Goal: Entertainment & Leisure: Consume media (video, audio)

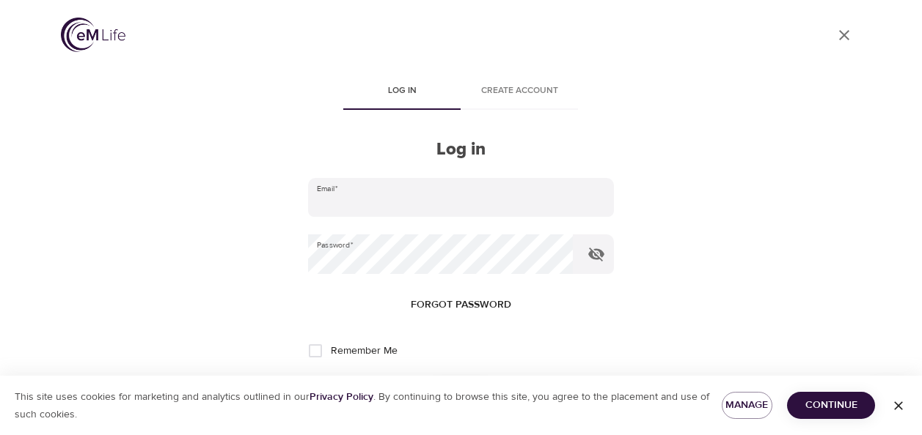
scroll to position [4, 0]
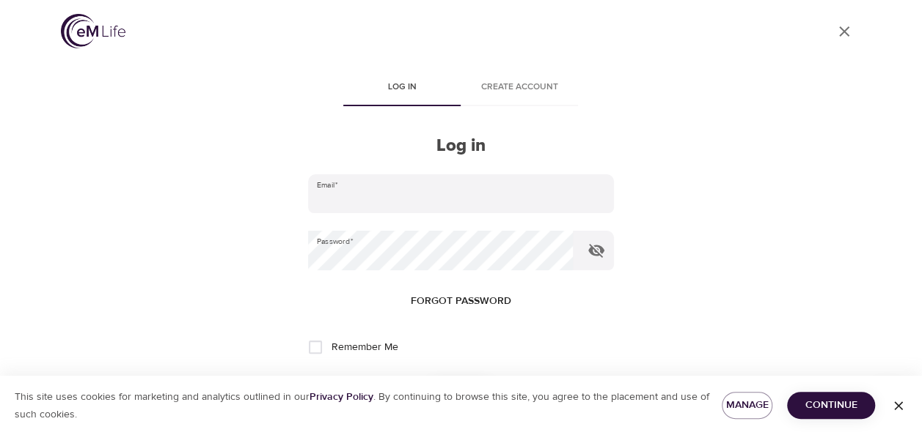
type input "[EMAIL_ADDRESS][DOMAIN_NAME]"
click at [315, 342] on input "Remember Me" at bounding box center [315, 347] width 31 height 31
checkbox input "true"
click at [832, 391] on div "This site uses cookies for marketing and analytics outlined in our Privacy Poli…" at bounding box center [461, 405] width 922 height 59
click at [830, 395] on button "Continue" at bounding box center [831, 405] width 88 height 27
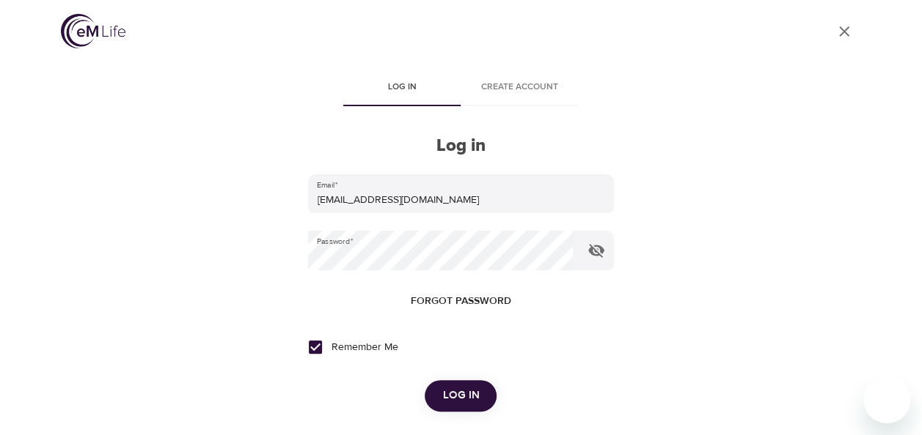
click at [466, 380] on form "Email   * aleidasoledad.hernandezcabrera@lexmark.com Password   * Forgot passwo…" at bounding box center [460, 293] width 305 height 238
click at [435, 402] on button "Log in" at bounding box center [460, 396] width 72 height 31
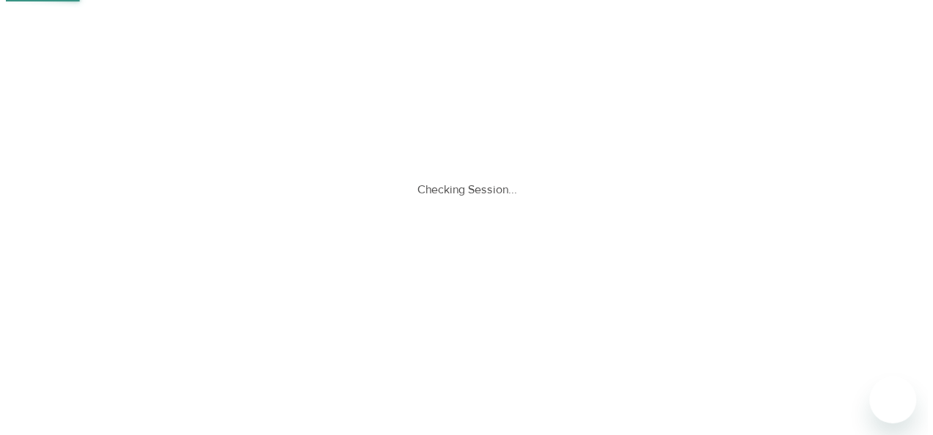
scroll to position [0, 0]
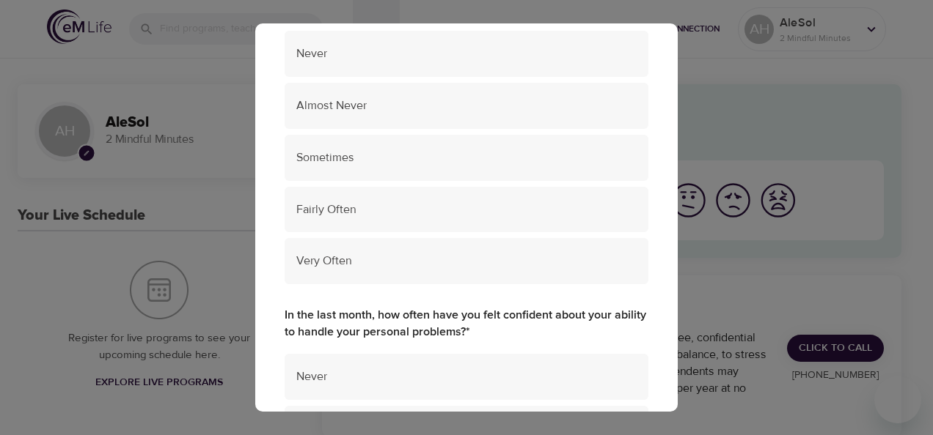
scroll to position [203, 0]
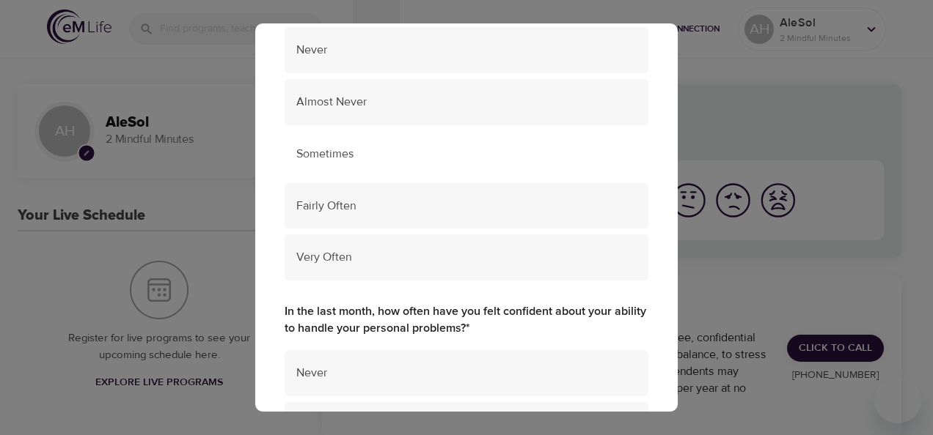
click at [366, 153] on span "Sometimes" at bounding box center [466, 154] width 340 height 17
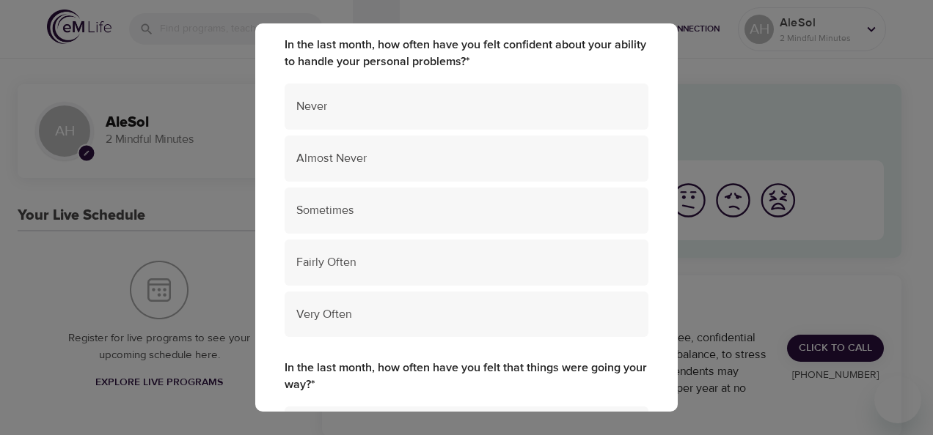
scroll to position [469, 0]
click at [364, 209] on span "Sometimes" at bounding box center [466, 211] width 340 height 17
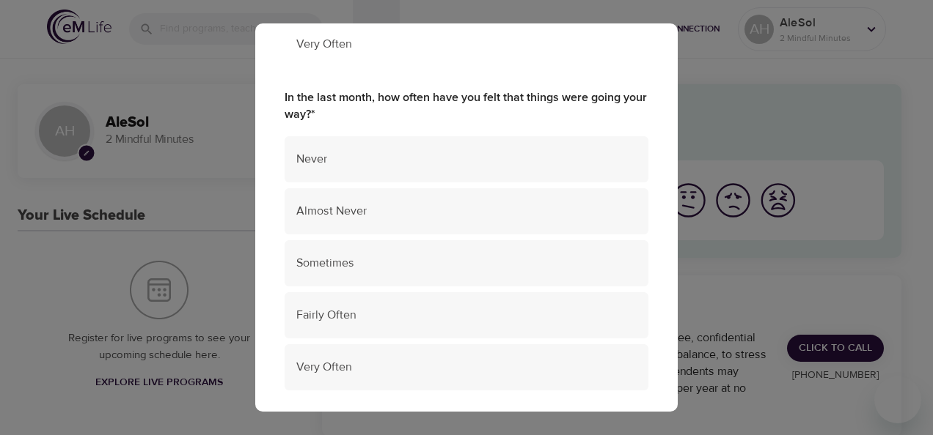
scroll to position [801, 0]
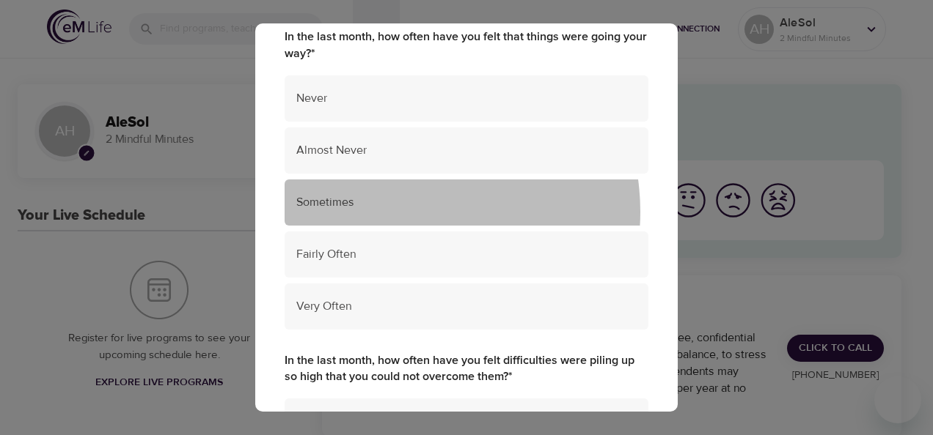
click at [404, 212] on div "Sometimes" at bounding box center [466, 203] width 364 height 46
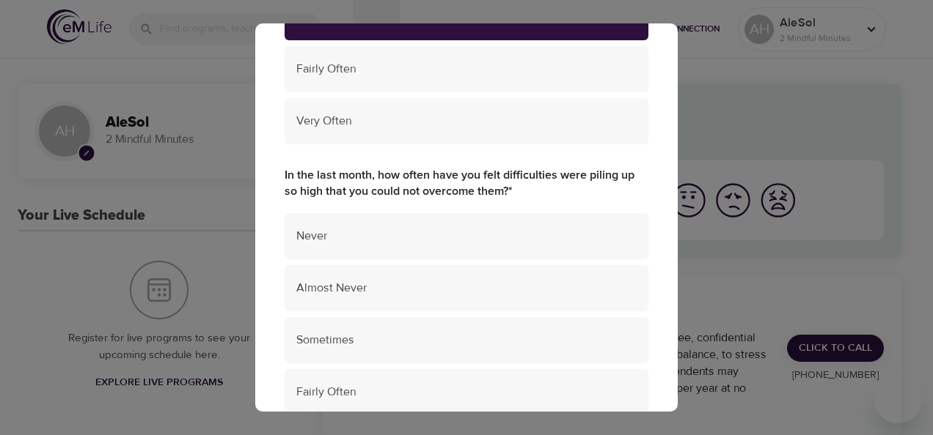
scroll to position [1030, 0]
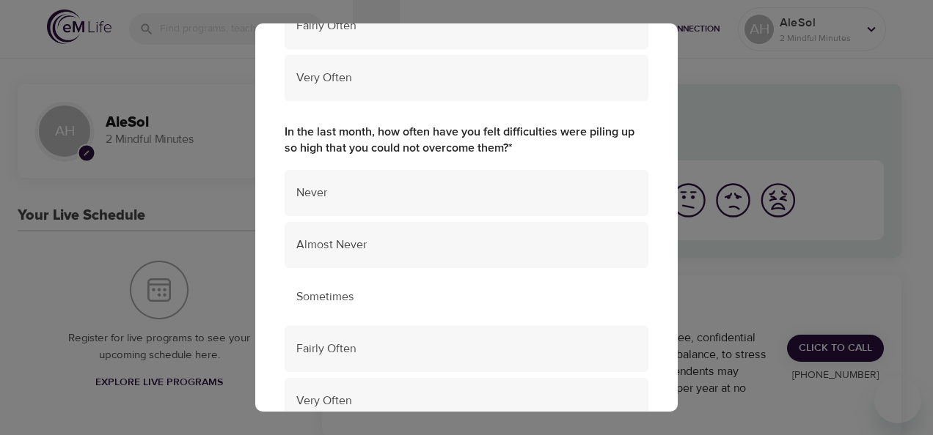
click at [424, 306] on div "Sometimes" at bounding box center [466, 297] width 364 height 46
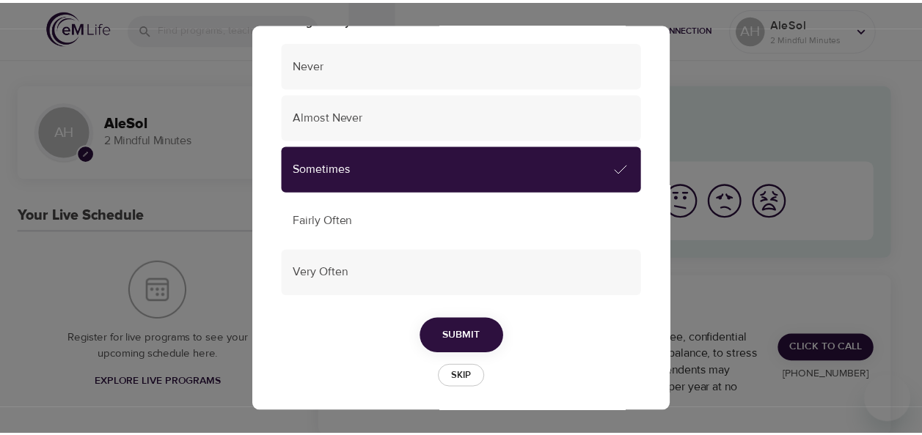
scroll to position [1163, 0]
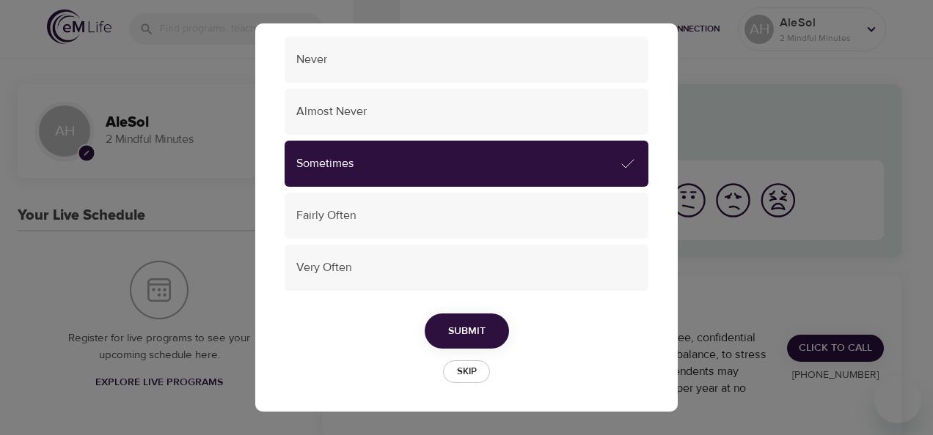
click at [463, 326] on span "Submit" at bounding box center [466, 332] width 37 height 18
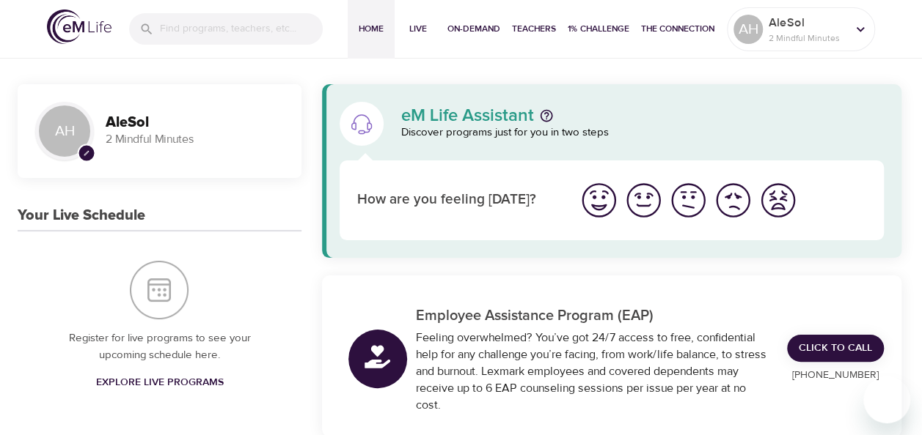
click at [685, 202] on img "I'm feeling ok" at bounding box center [688, 200] width 40 height 40
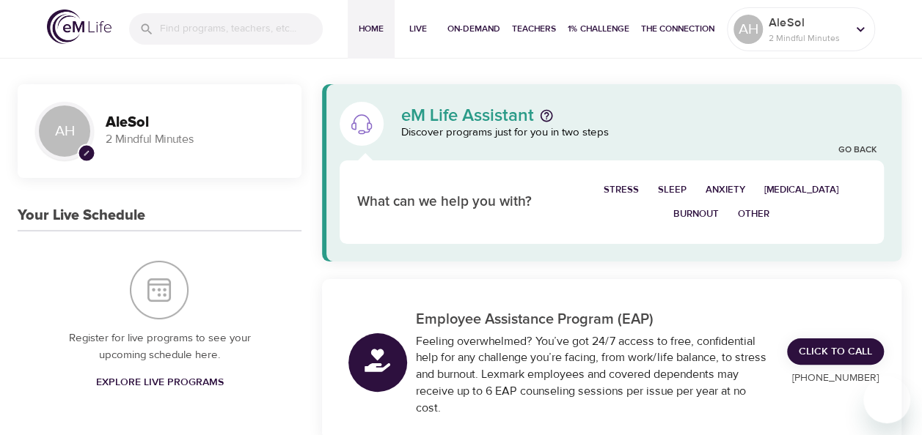
click at [694, 213] on span "Burnout" at bounding box center [695, 214] width 45 height 17
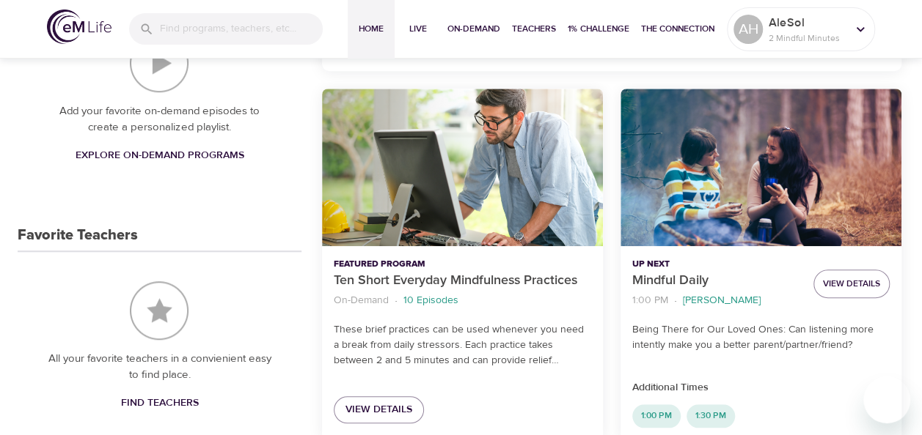
scroll to position [533, 0]
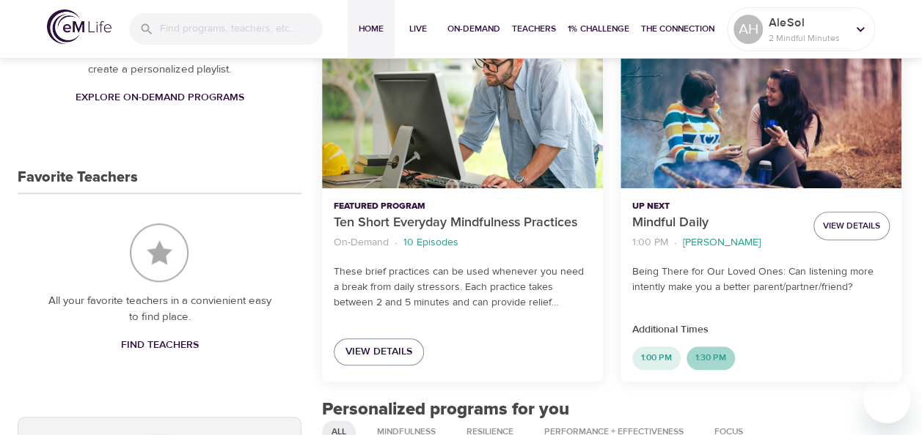
click at [717, 363] on span "1:30 PM" at bounding box center [710, 358] width 48 height 12
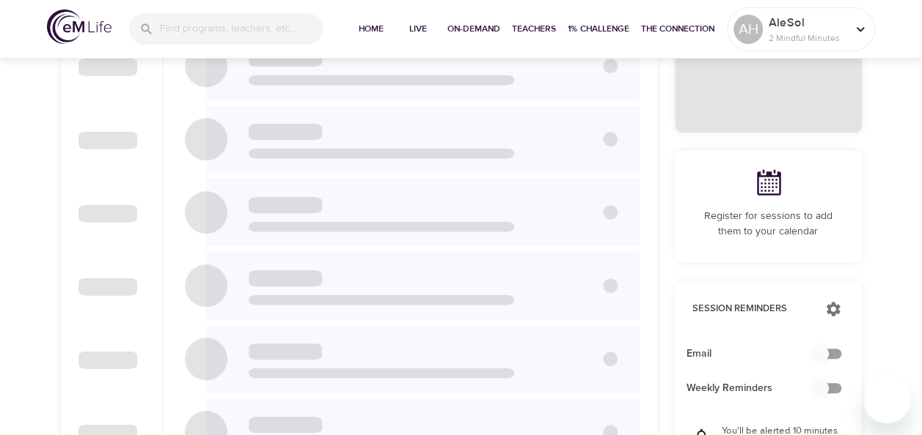
checkbox input "true"
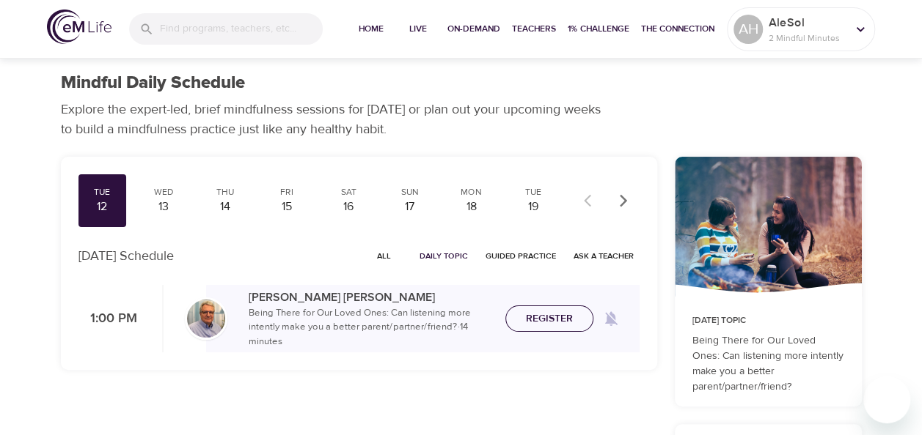
click at [543, 314] on span "Register" at bounding box center [549, 319] width 47 height 18
click at [369, 30] on span "Home" at bounding box center [370, 28] width 35 height 15
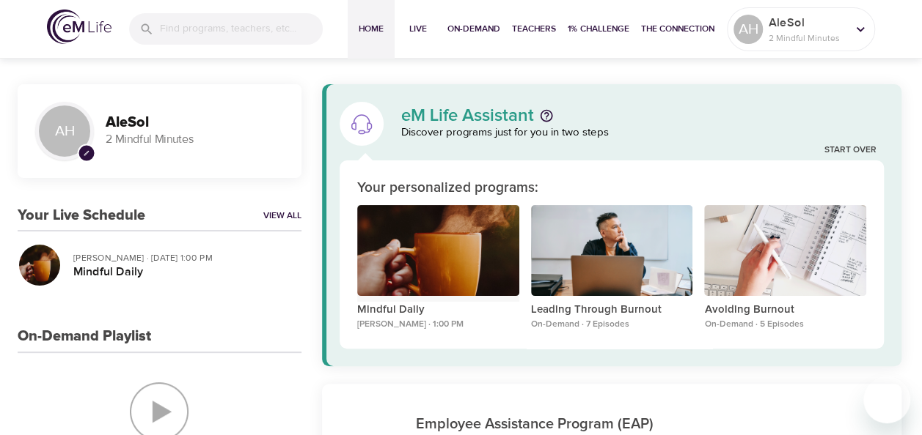
click at [414, 254] on div "Mindful Daily" at bounding box center [438, 250] width 162 height 91
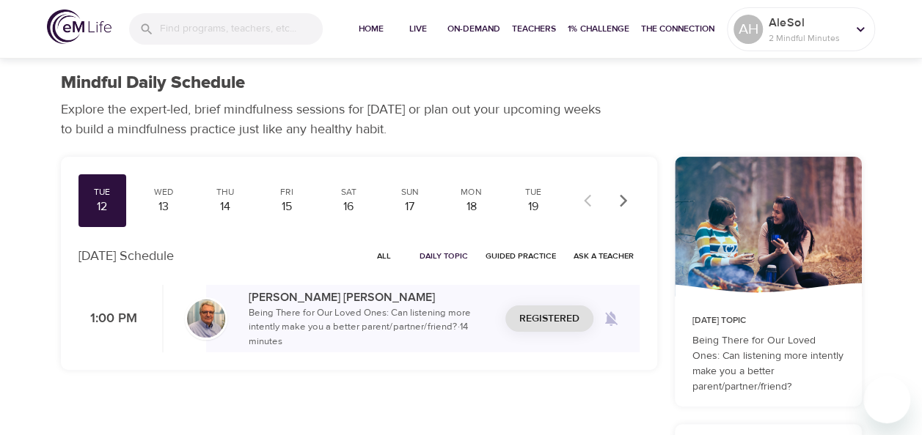
checkbox input "true"
click at [356, 29] on span "Home" at bounding box center [370, 28] width 35 height 15
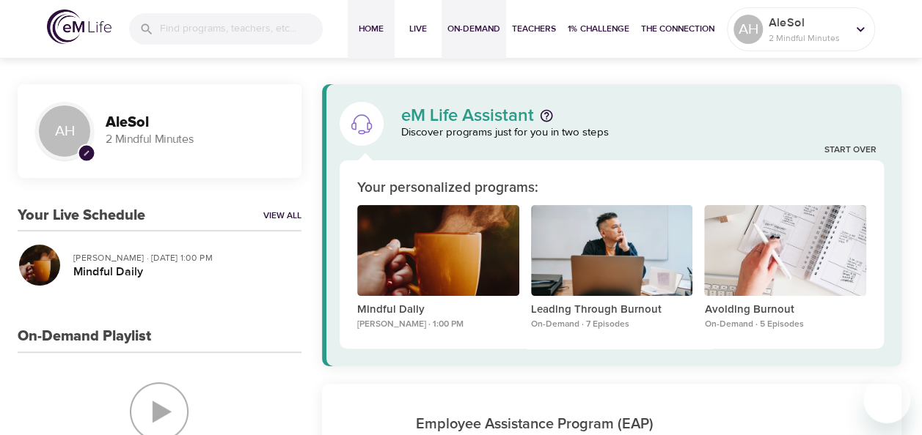
click at [463, 29] on span "On-Demand" at bounding box center [473, 28] width 53 height 15
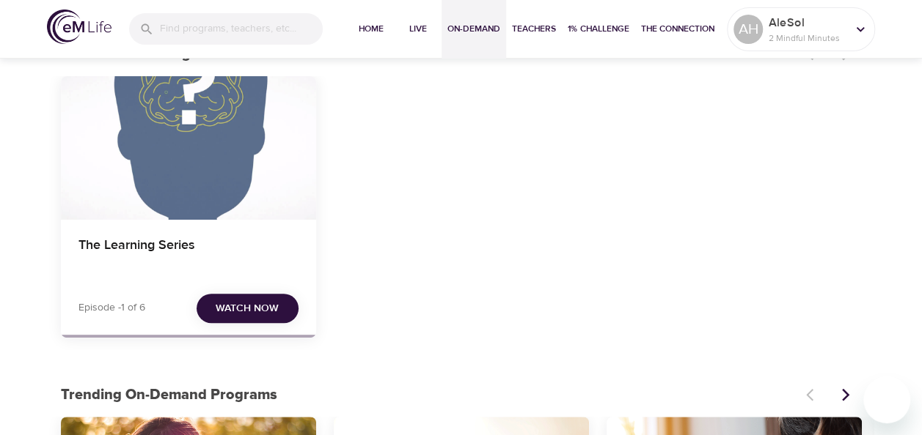
scroll to position [100, 0]
click at [218, 299] on span "Watch Now" at bounding box center [247, 308] width 63 height 18
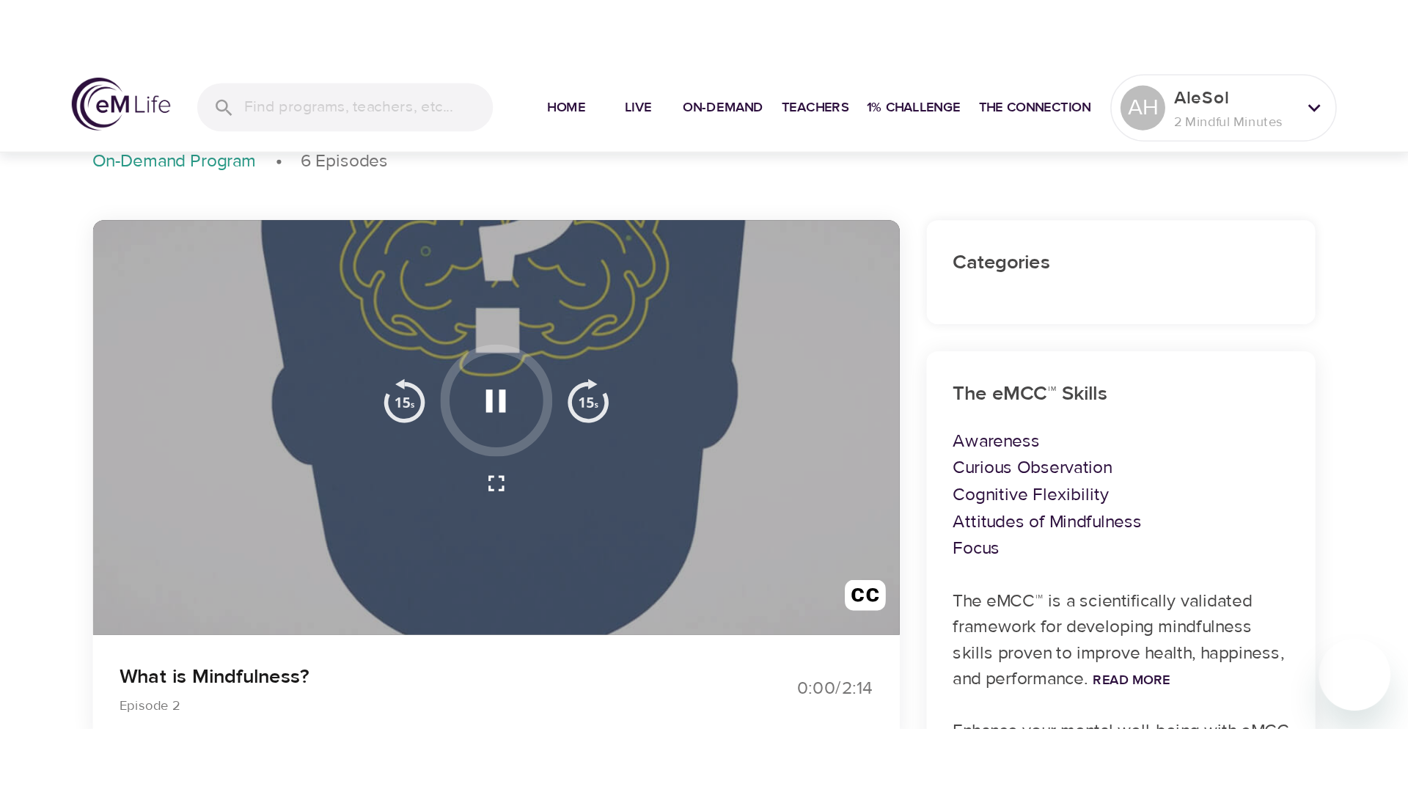
scroll to position [87, 0]
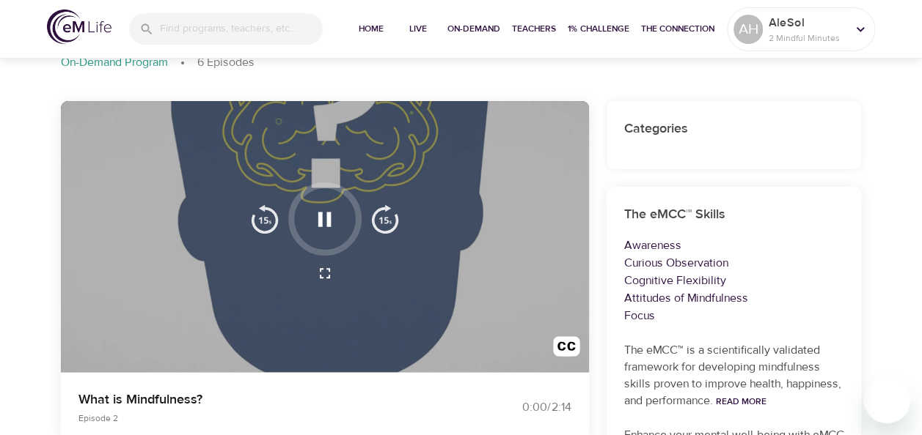
click at [327, 224] on icon "button" at bounding box center [324, 219] width 13 height 15
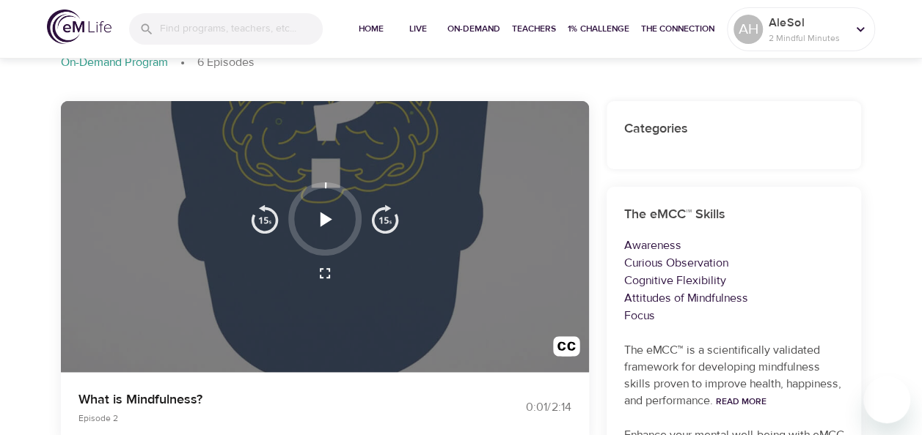
click at [315, 227] on icon "button" at bounding box center [325, 220] width 26 height 26
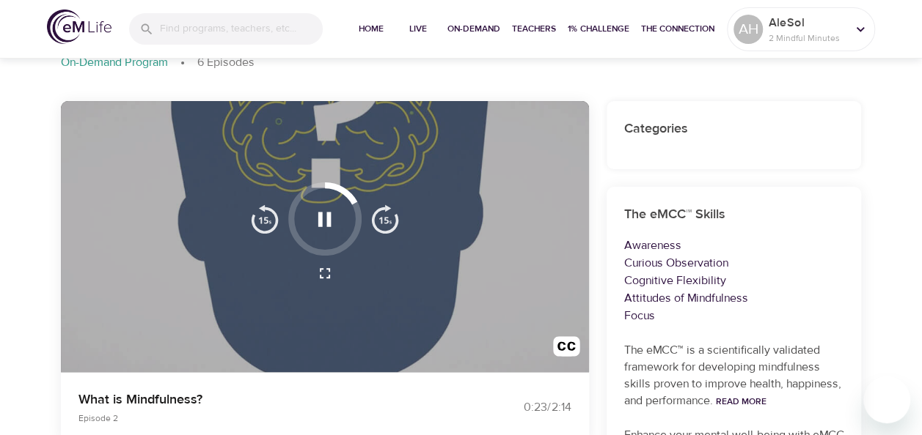
click at [320, 276] on icon "button" at bounding box center [325, 273] width 10 height 10
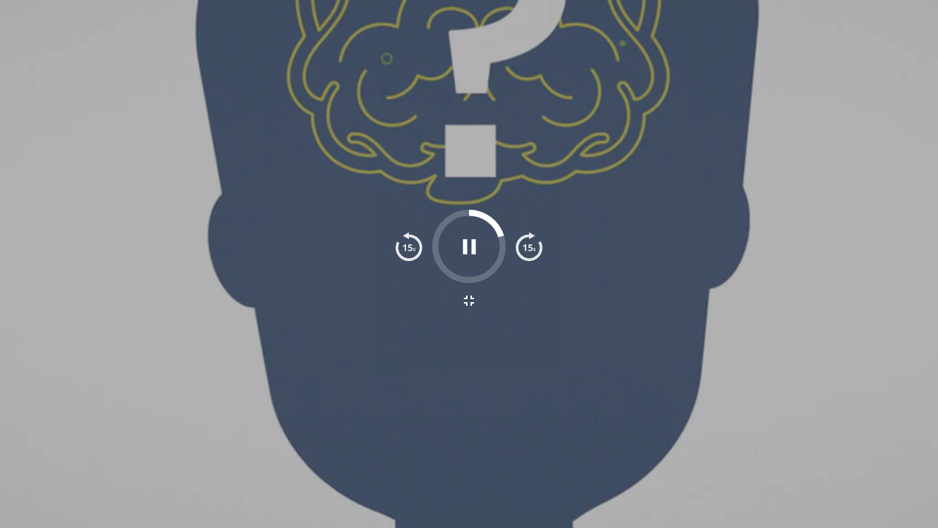
drag, startPoint x: 727, startPoint y: 29, endPoint x: 889, endPoint y: 18, distance: 161.7
click at [889, 18] on div at bounding box center [469, 264] width 938 height 528
click at [460, 50] on div at bounding box center [469, 264] width 938 height 528
click at [450, 73] on div at bounding box center [469, 264] width 938 height 528
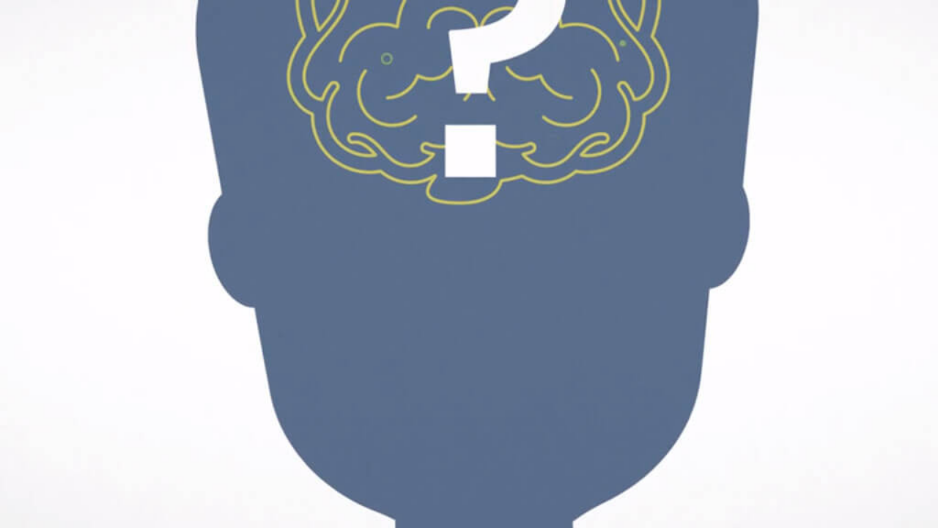
click at [468, 299] on icon "button" at bounding box center [469, 301] width 18 height 18
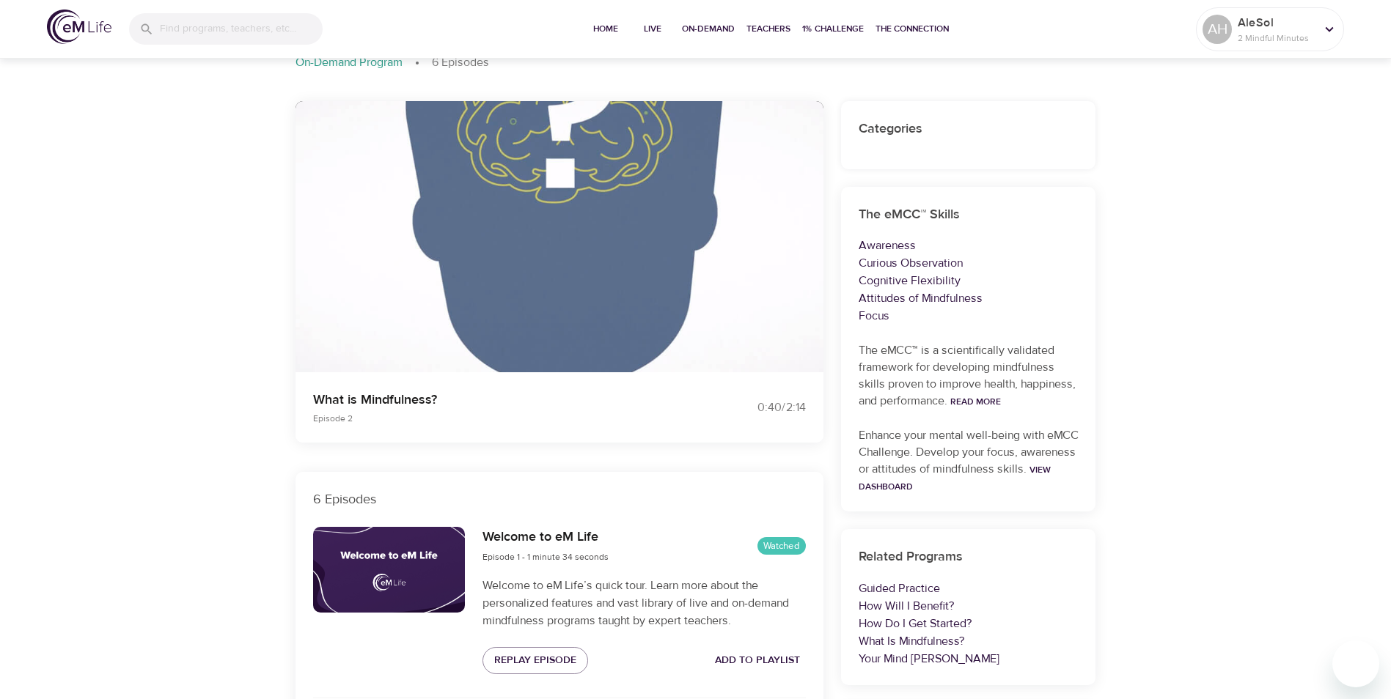
click at [554, 268] on icon "button" at bounding box center [560, 274] width 18 height 18
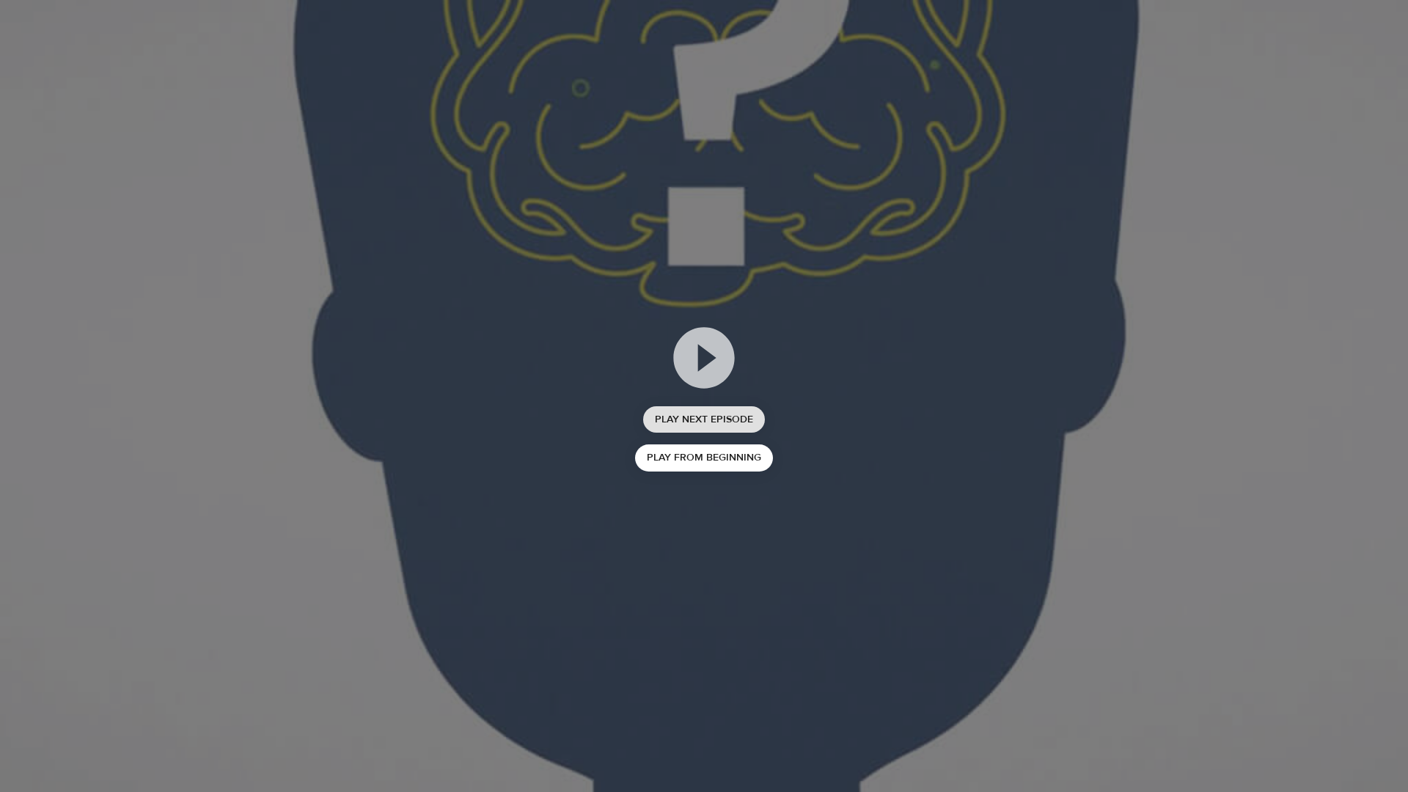
click at [691, 424] on span "Play Next Episode" at bounding box center [704, 420] width 98 height 18
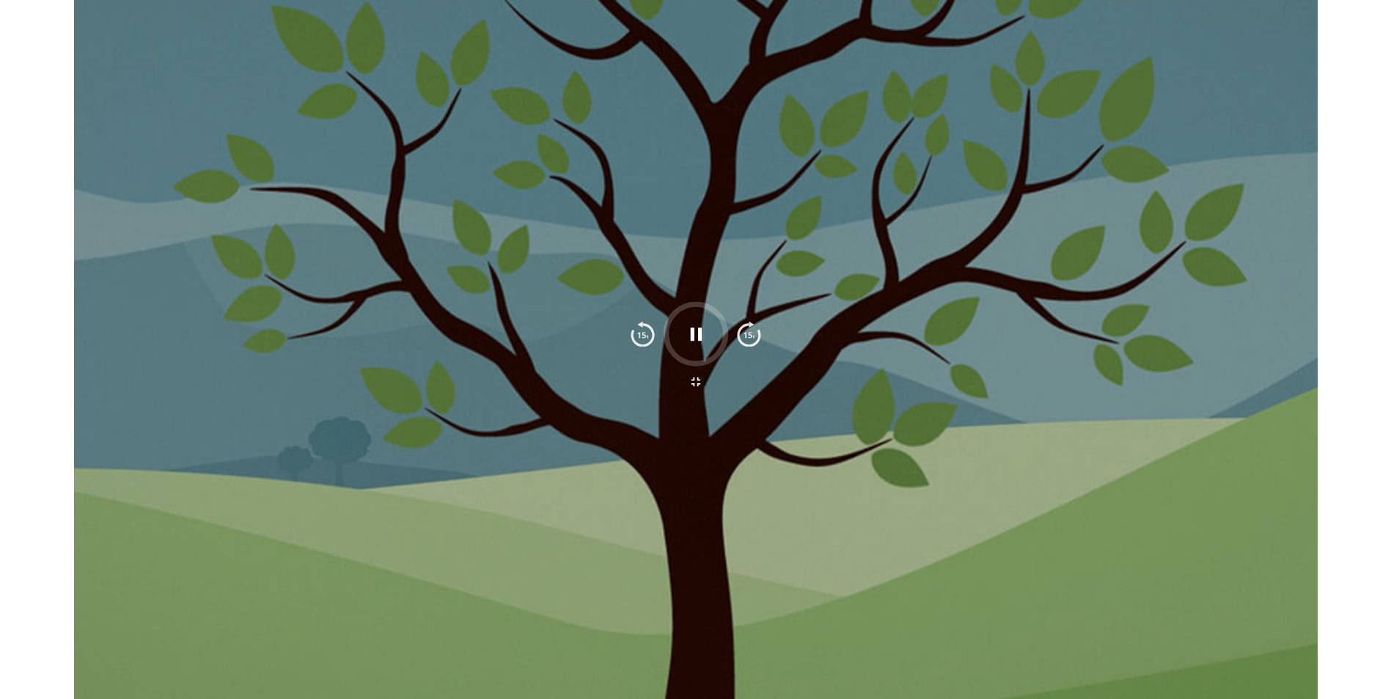
scroll to position [0, 0]
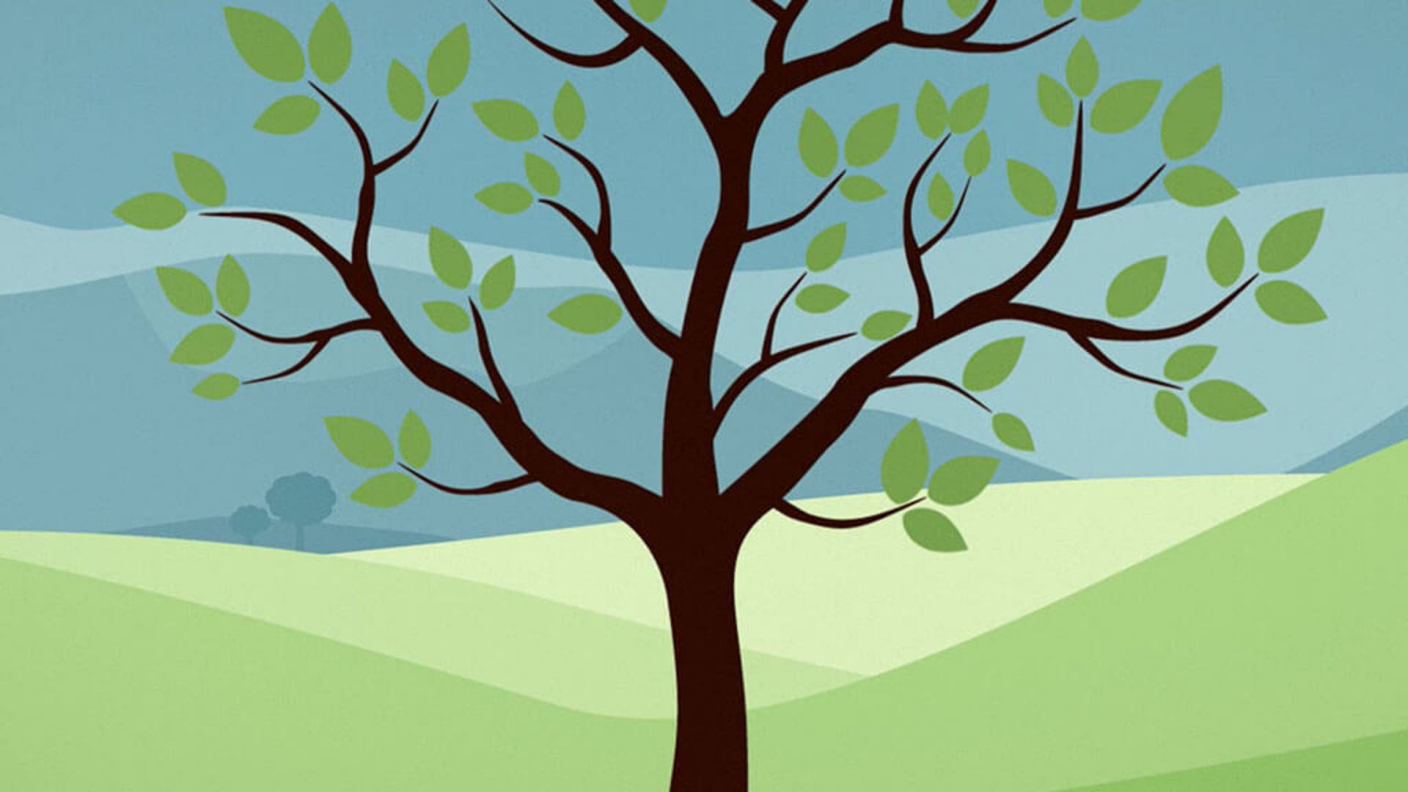
click at [708, 430] on icon "button" at bounding box center [704, 432] width 10 height 10
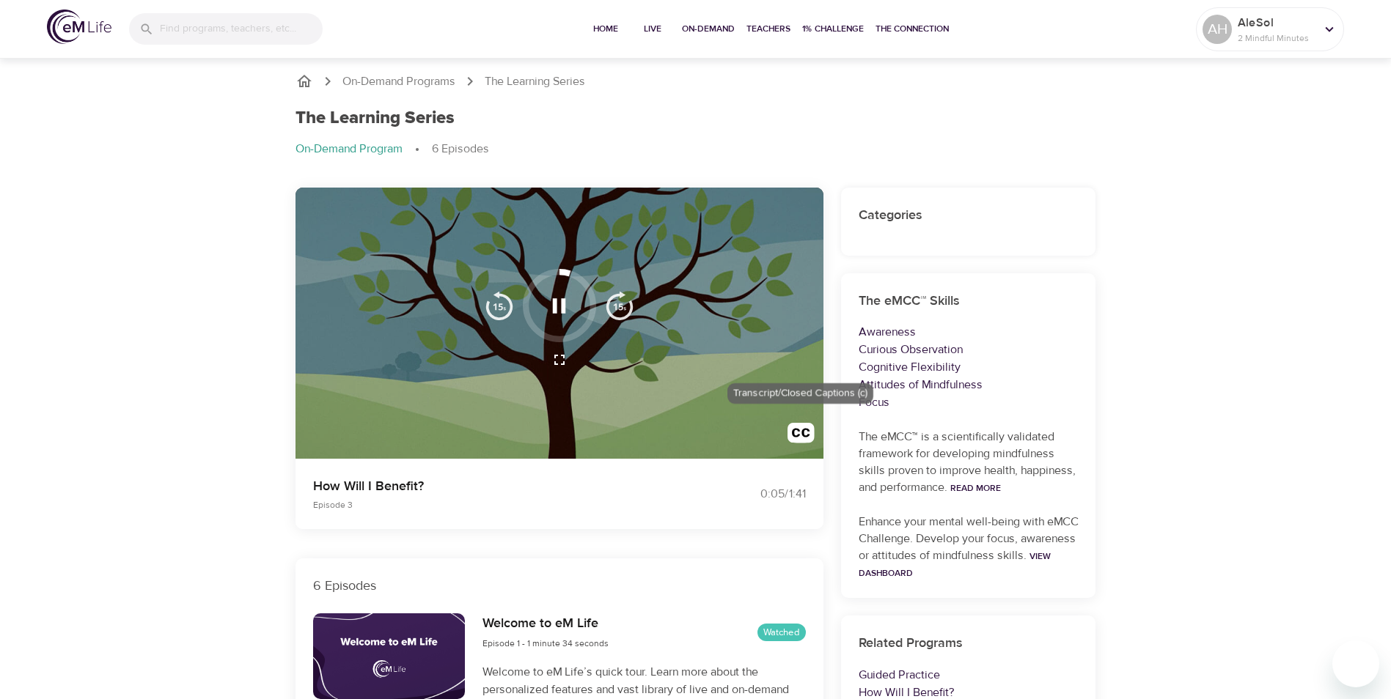
click at [806, 430] on img "button" at bounding box center [800, 436] width 27 height 27
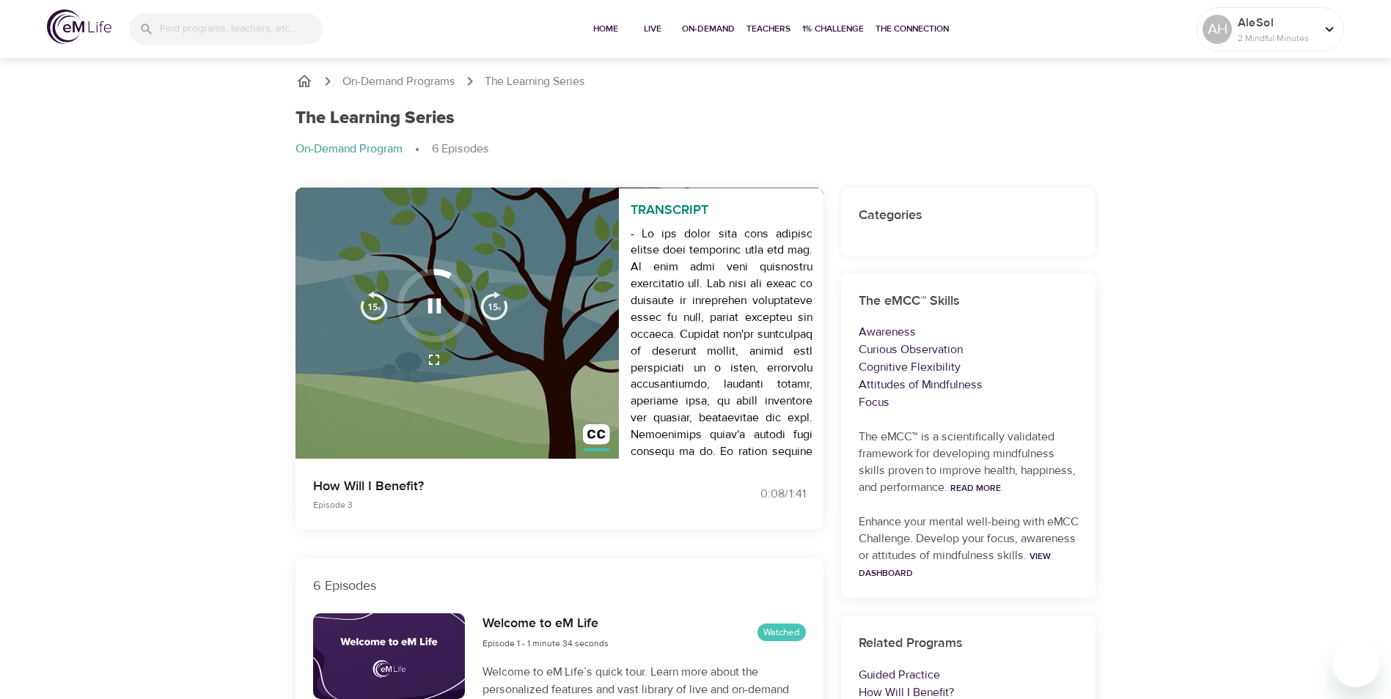
click at [432, 367] on icon "button" at bounding box center [434, 360] width 18 height 18
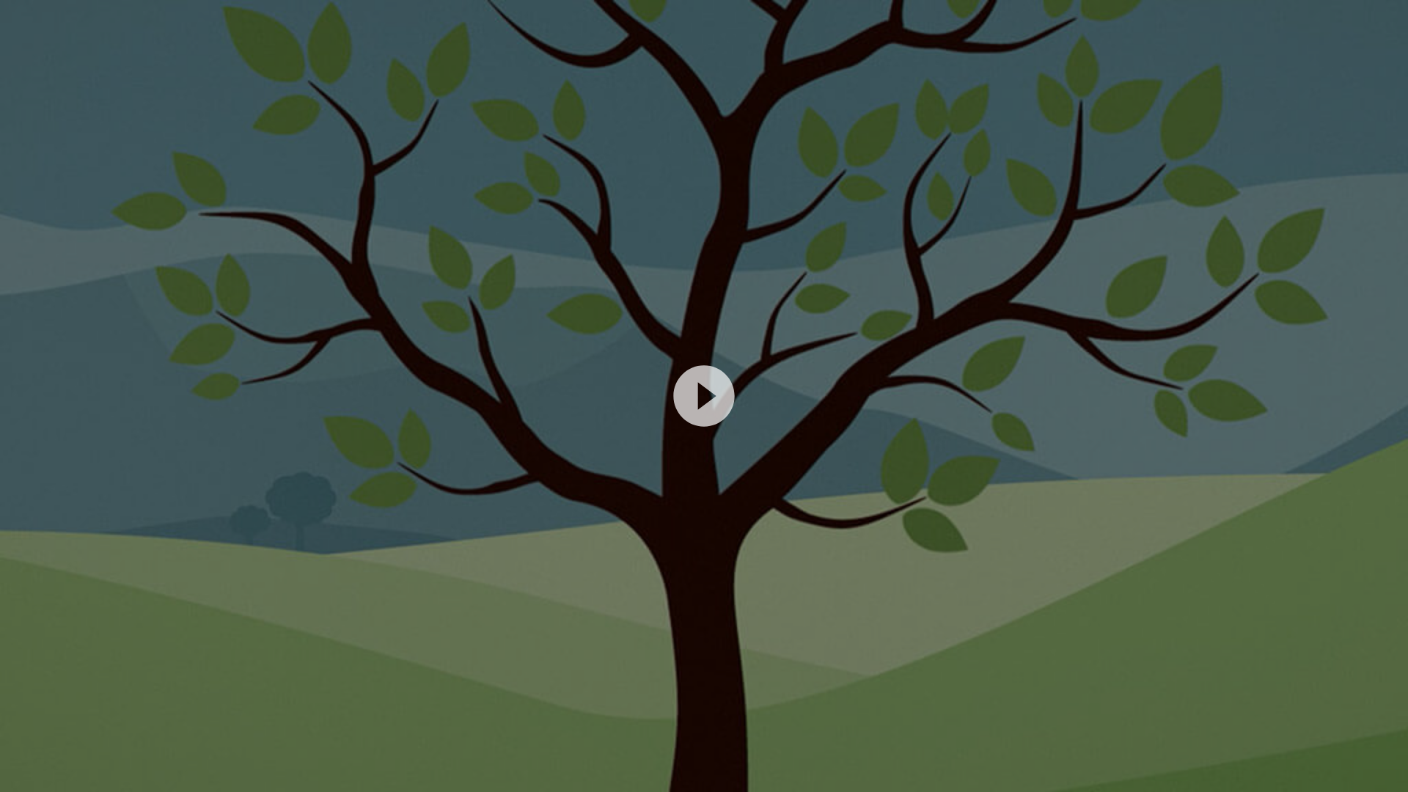
click at [702, 435] on div at bounding box center [704, 396] width 1408 height 792
click at [688, 390] on icon at bounding box center [703, 395] width 61 height 61
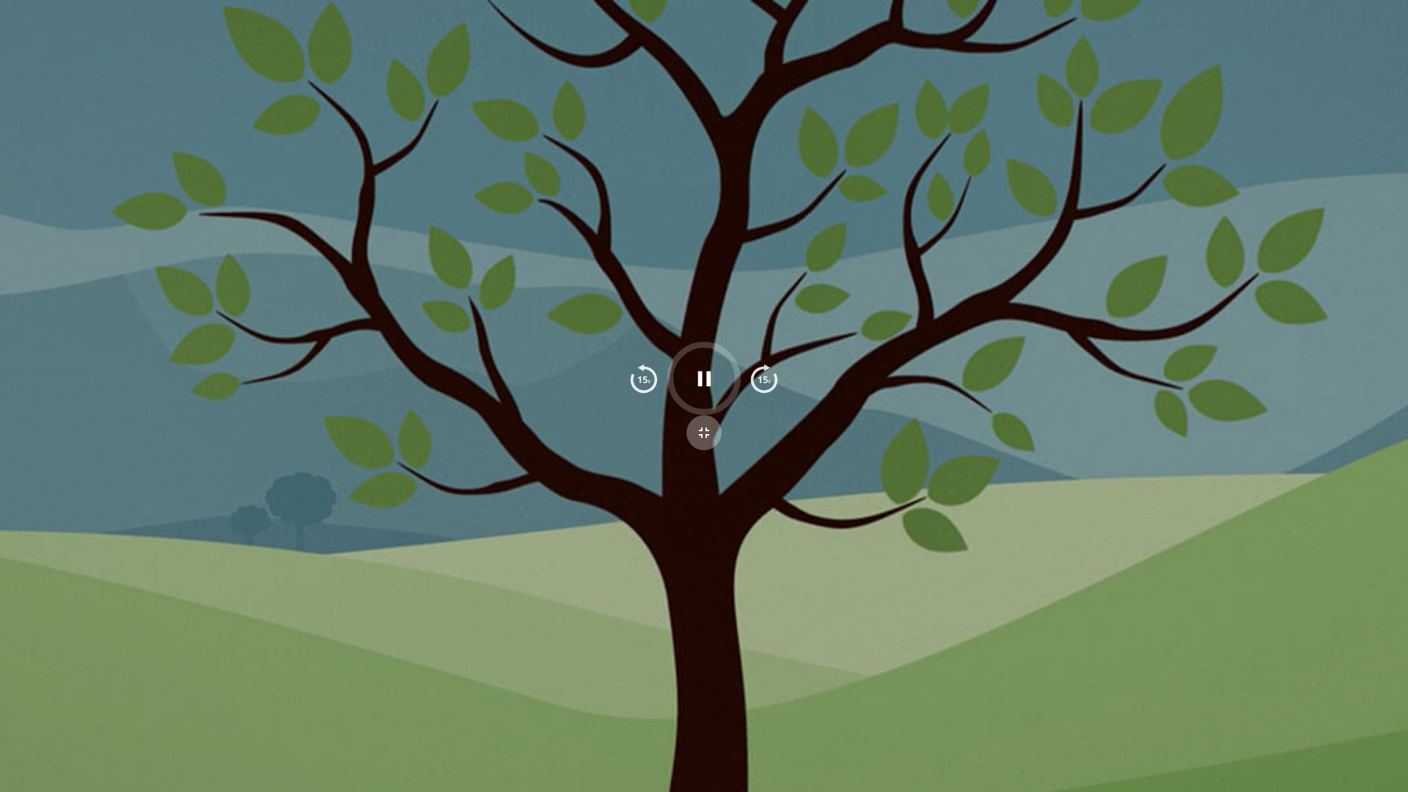
click at [700, 433] on icon "button" at bounding box center [704, 433] width 18 height 18
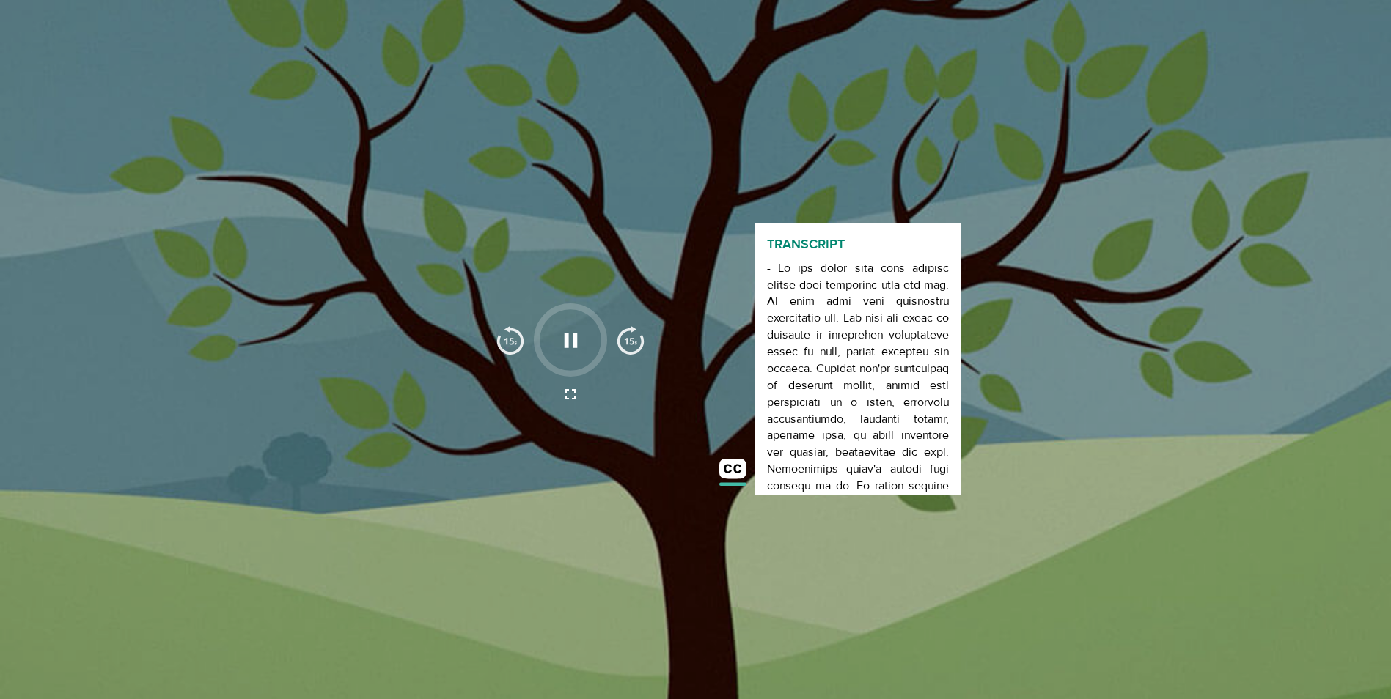
scroll to position [884, 0]
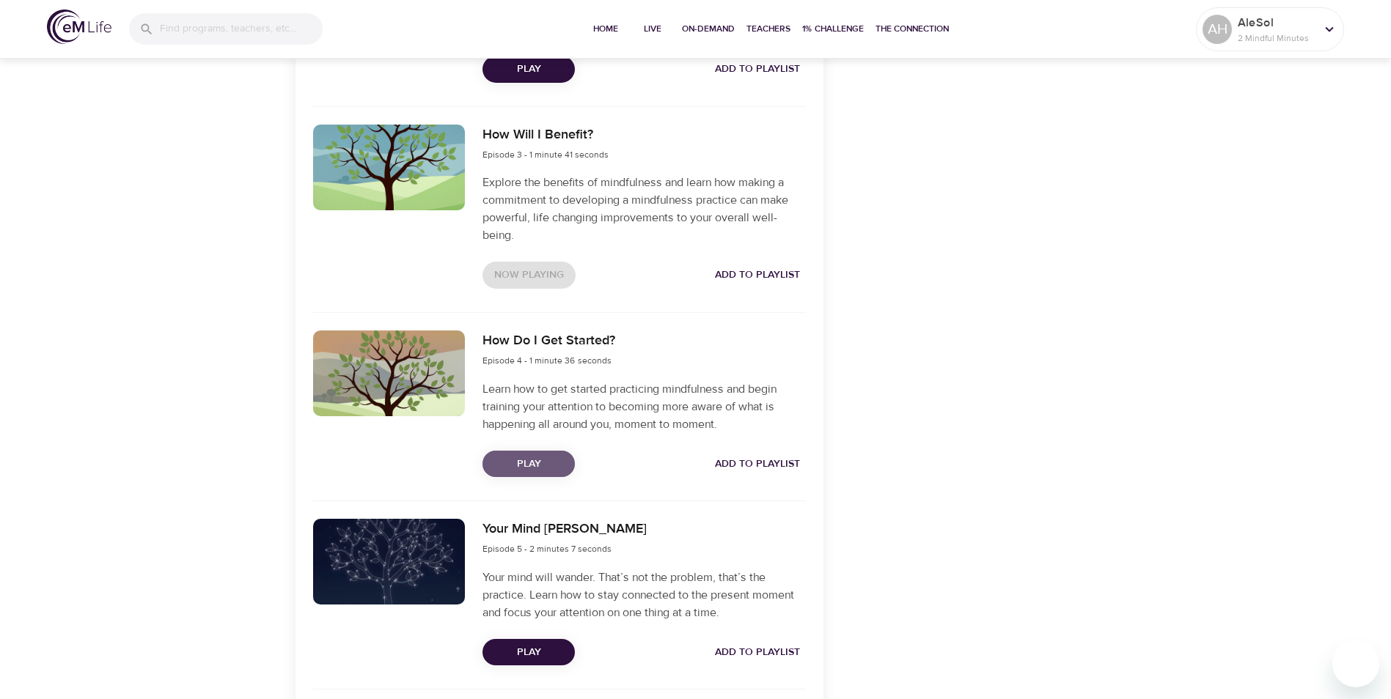
click at [536, 435] on span "Play" at bounding box center [528, 464] width 69 height 18
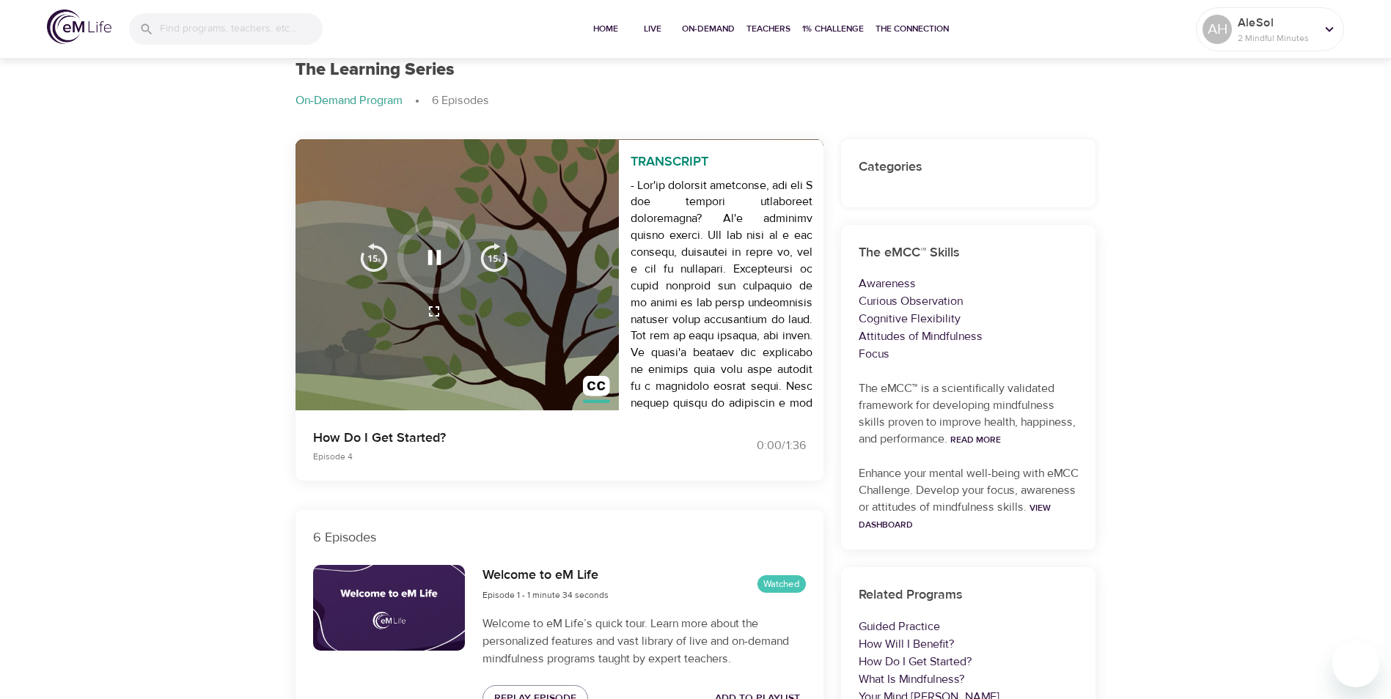
scroll to position [0, 0]
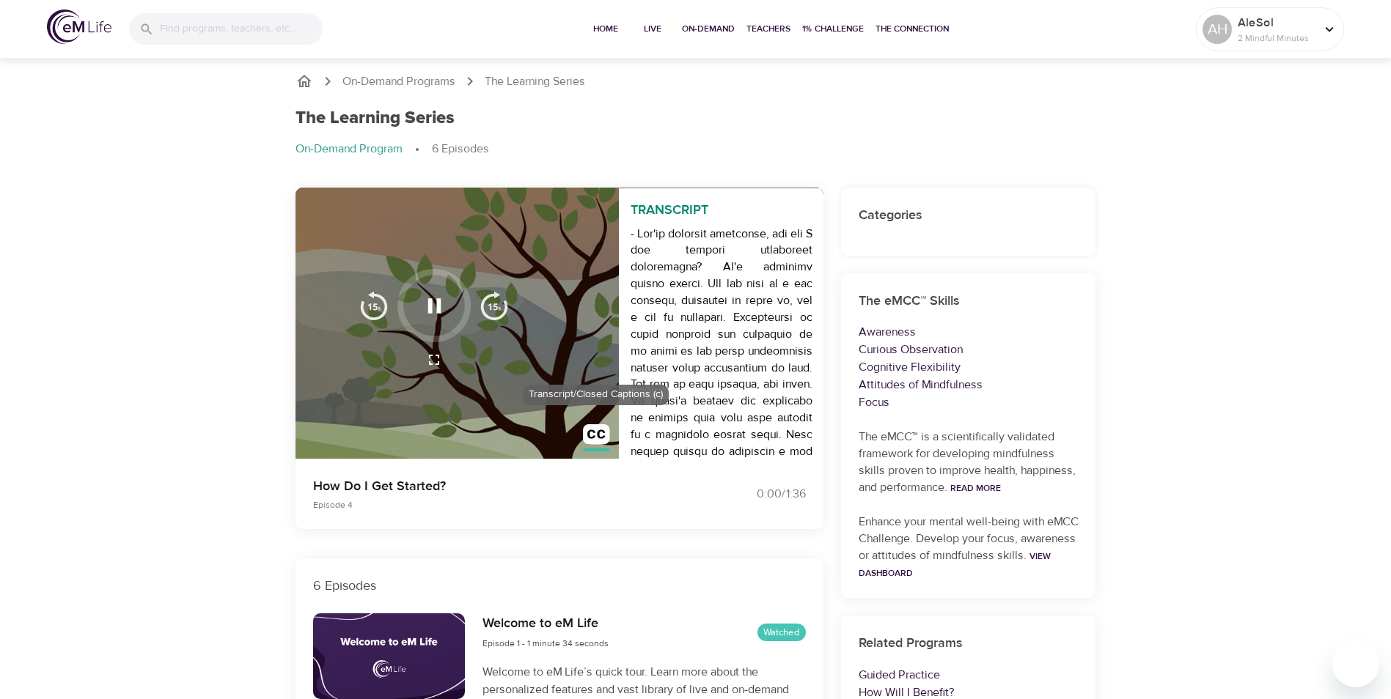
click at [598, 429] on img "button" at bounding box center [596, 437] width 27 height 27
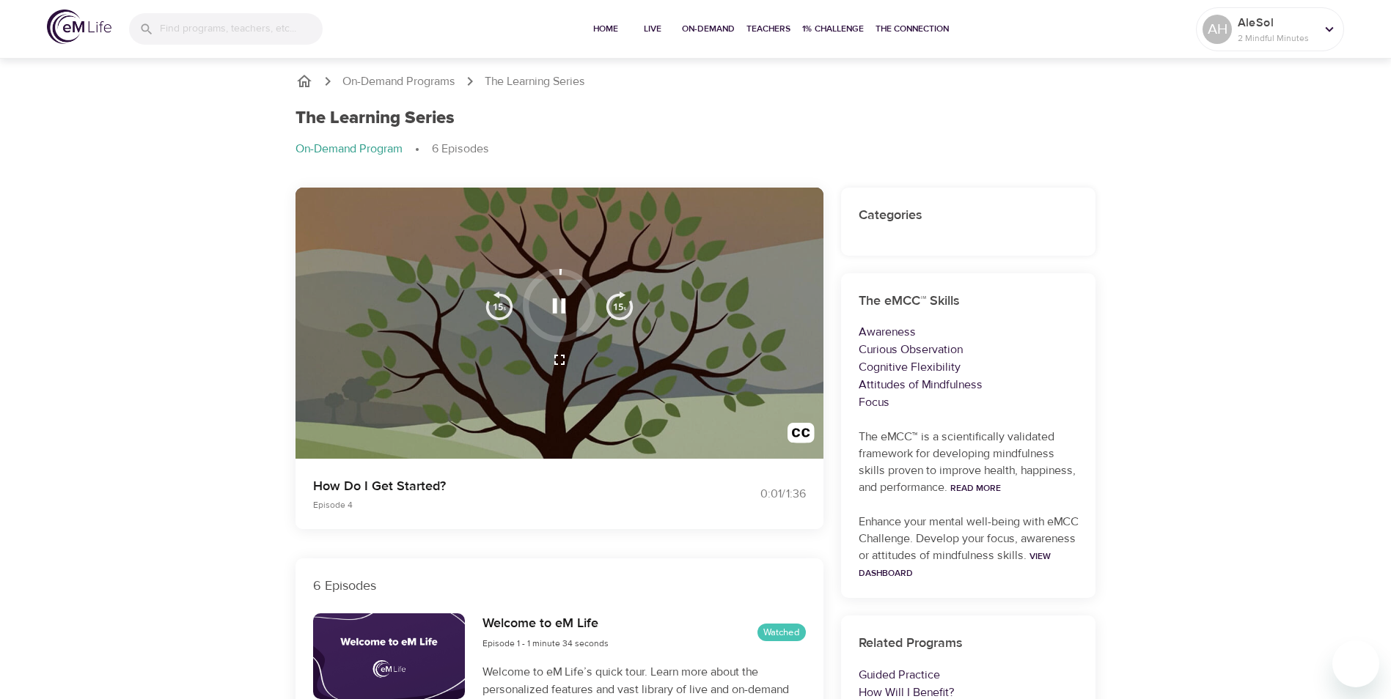
click at [559, 353] on icon "button" at bounding box center [560, 360] width 18 height 18
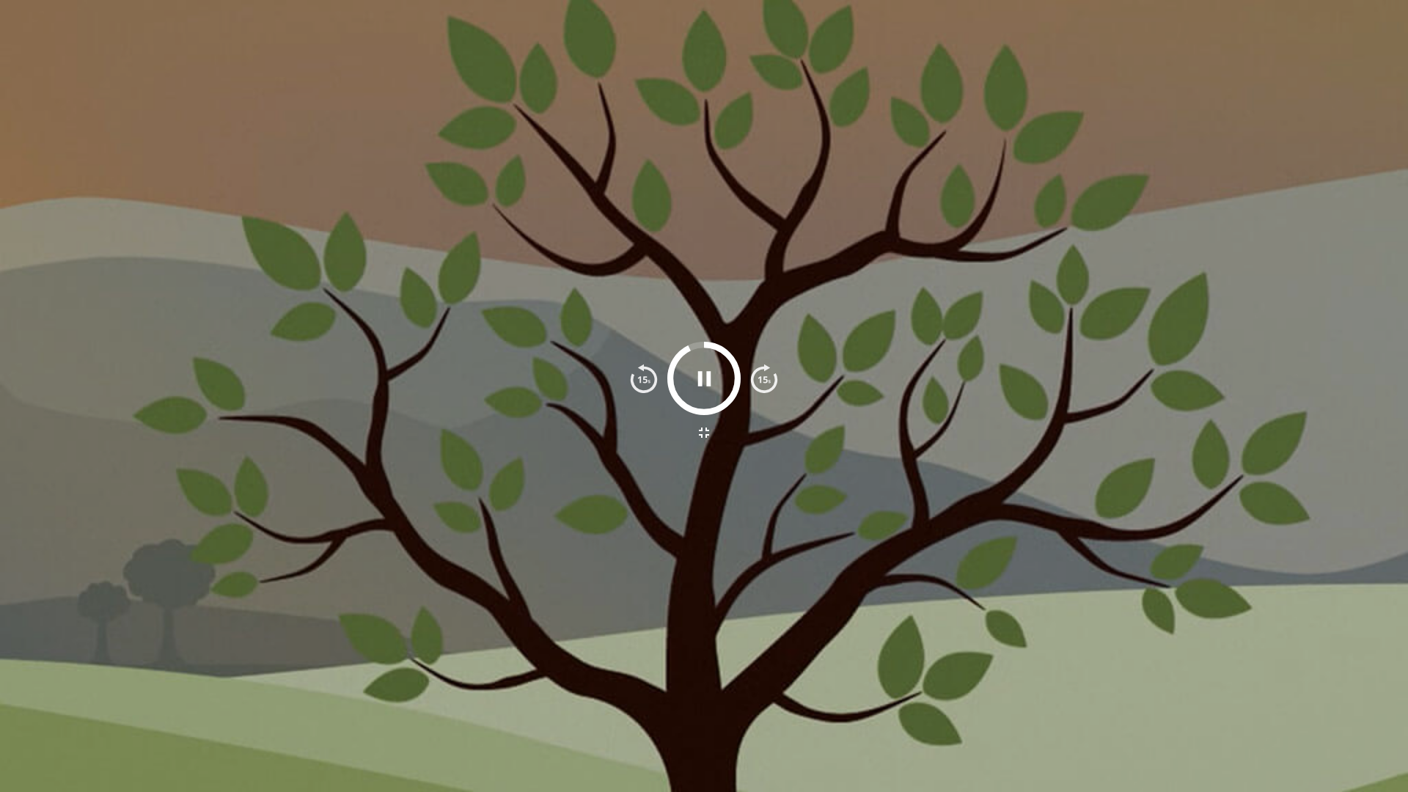
drag, startPoint x: 707, startPoint y: 425, endPoint x: 705, endPoint y: 371, distance: 54.3
click at [707, 425] on icon "button" at bounding box center [704, 433] width 18 height 18
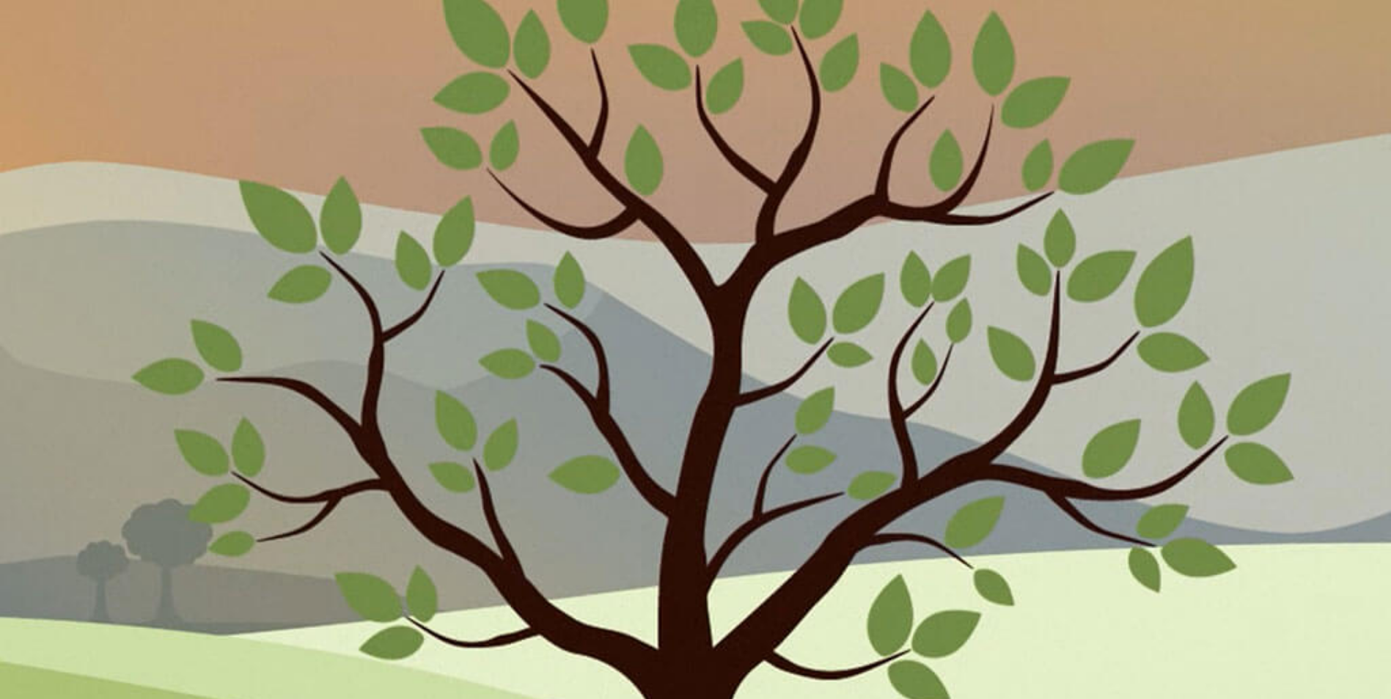
scroll to position [1148, 0]
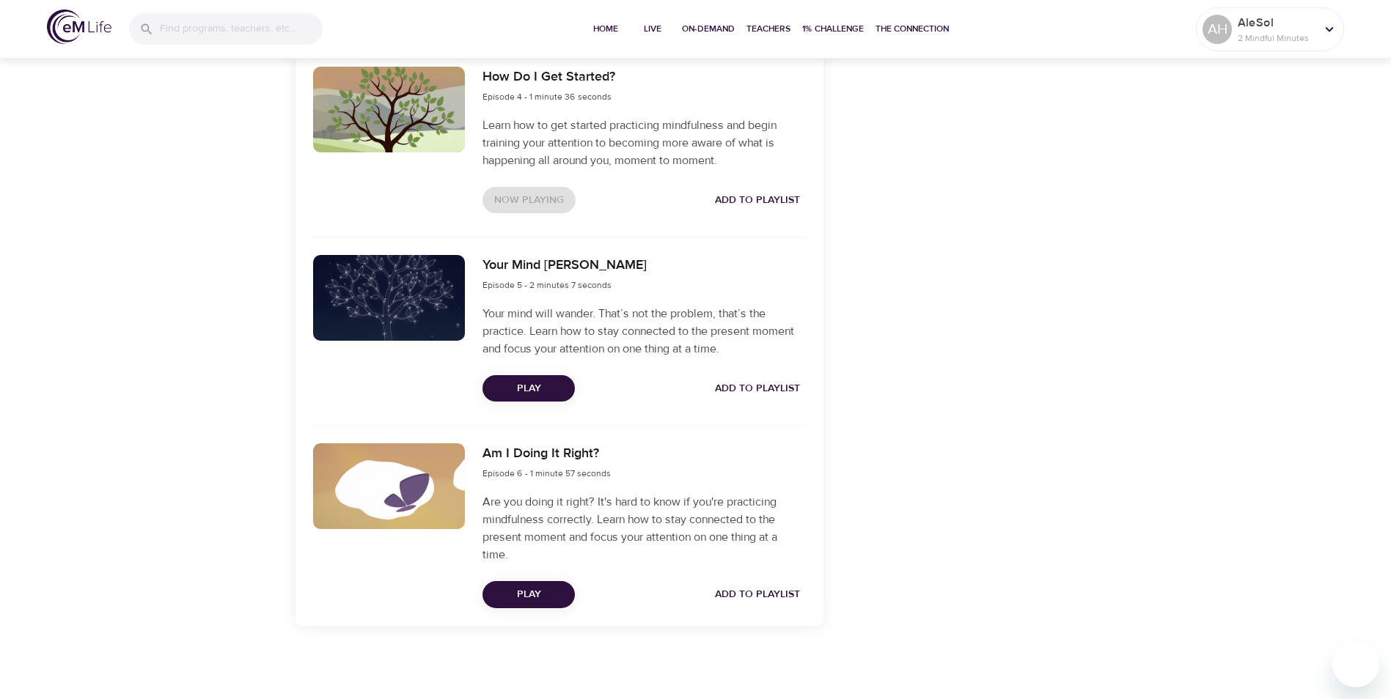
click at [530, 394] on span "Play" at bounding box center [528, 389] width 69 height 18
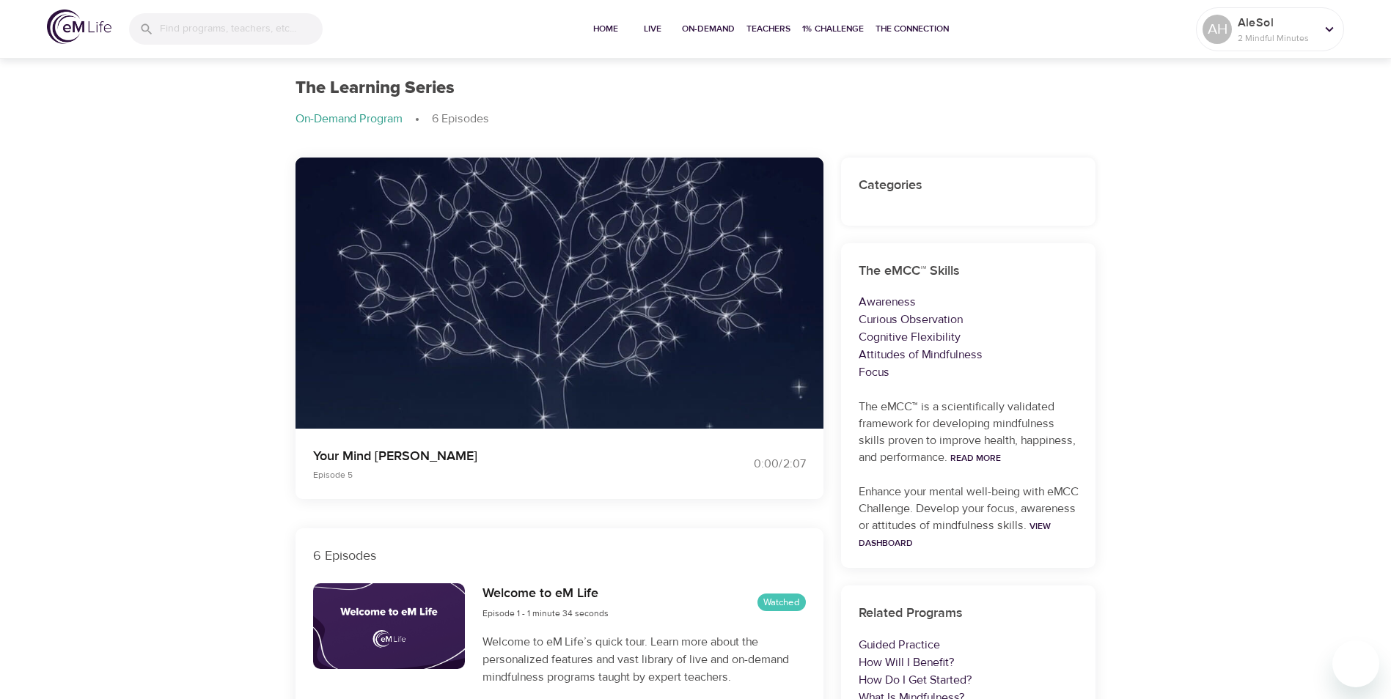
scroll to position [0, 0]
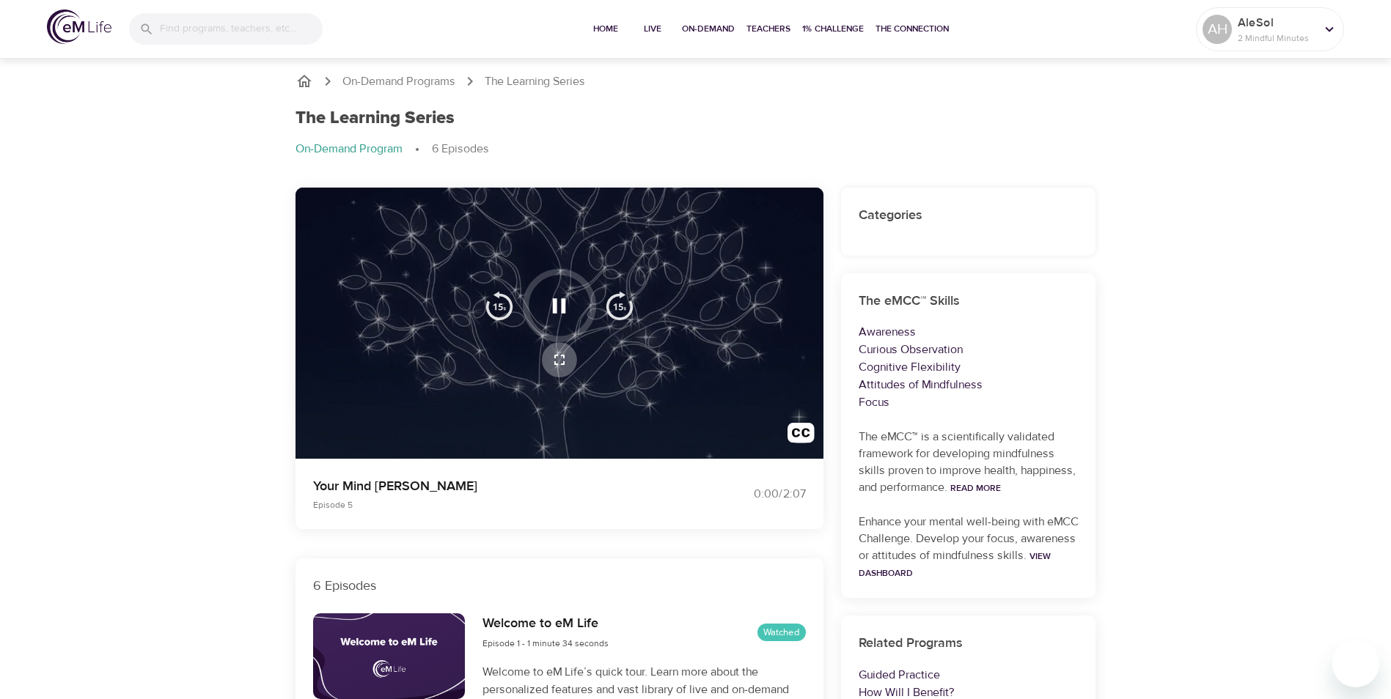
click at [555, 360] on icon "button" at bounding box center [560, 360] width 18 height 18
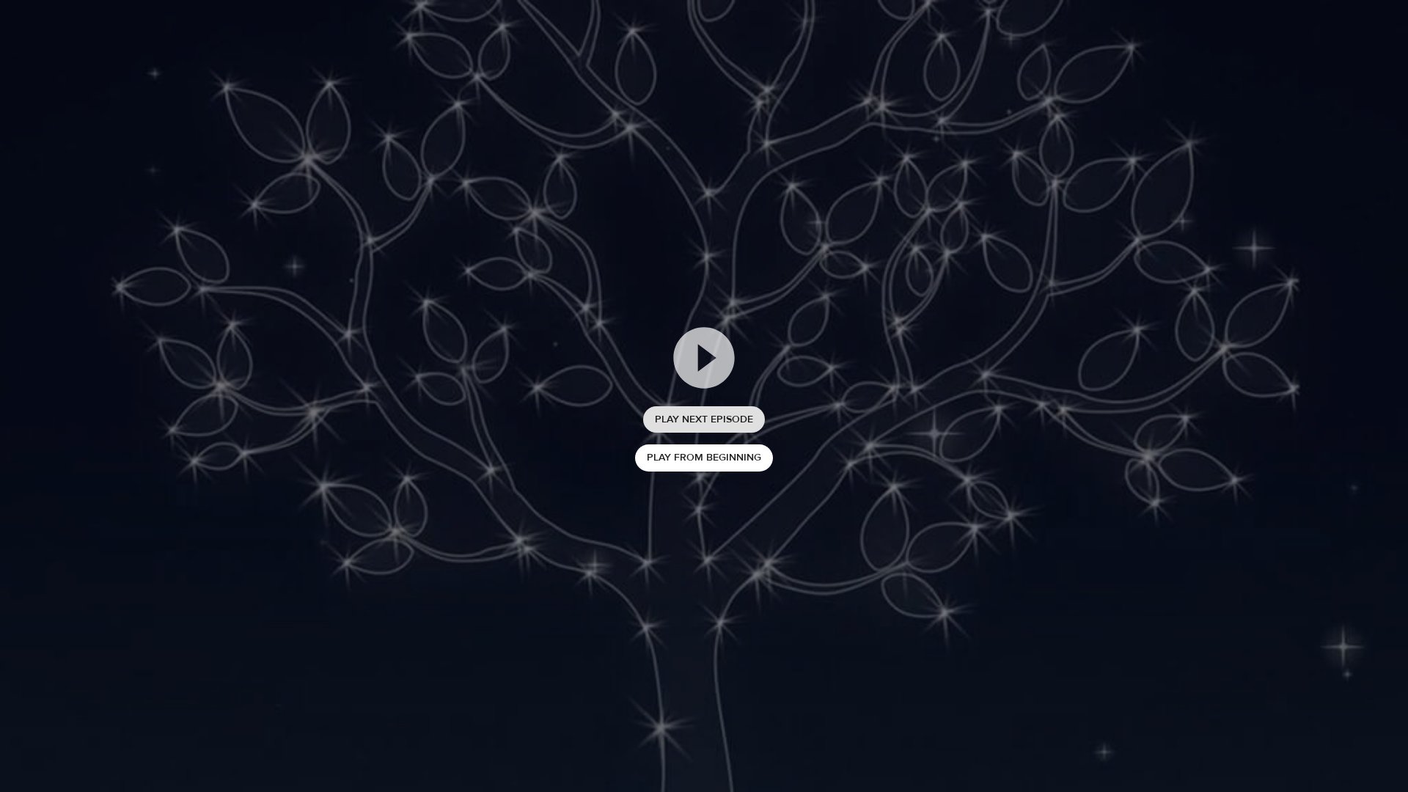
click at [729, 415] on span "Play Next Episode" at bounding box center [704, 420] width 98 height 18
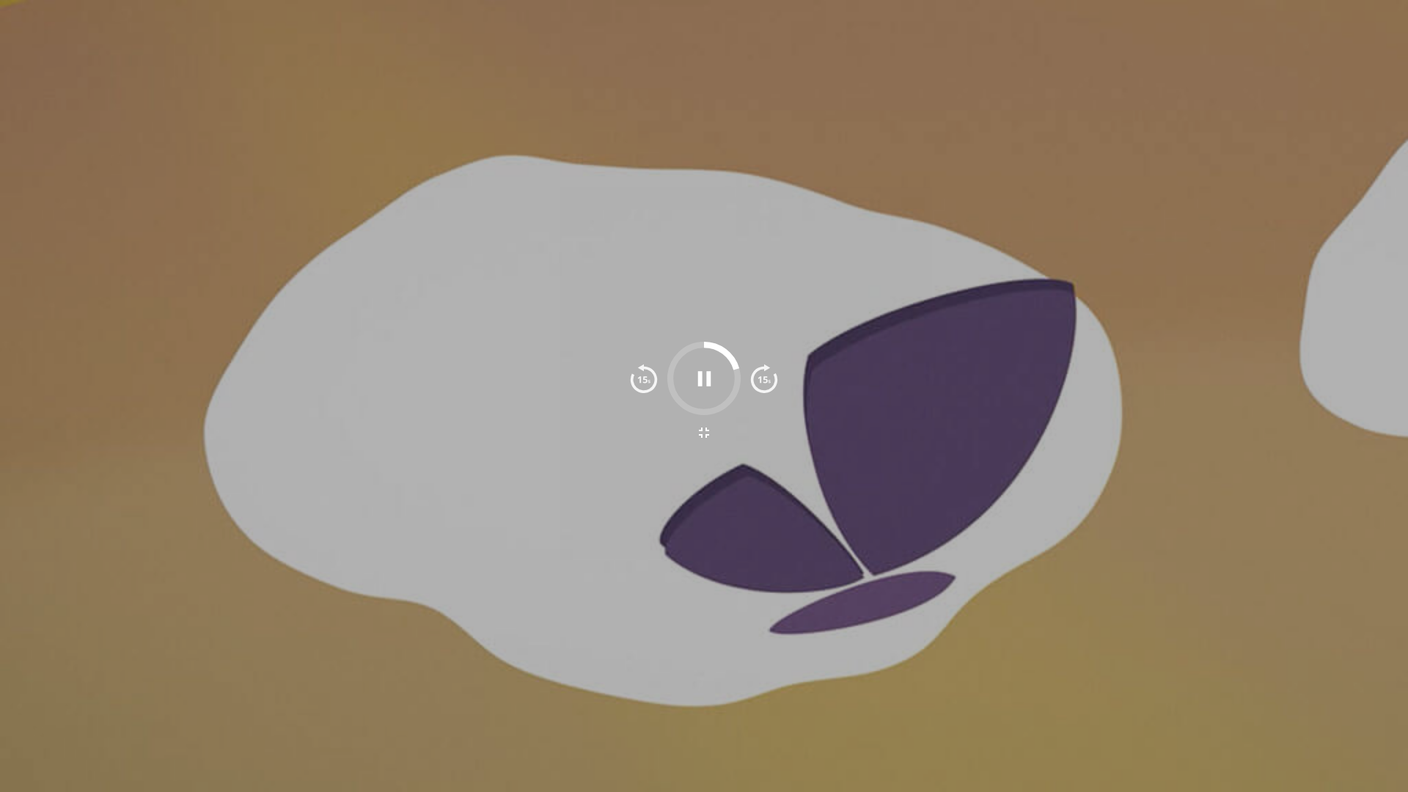
click at [702, 432] on icon "button" at bounding box center [704, 433] width 18 height 18
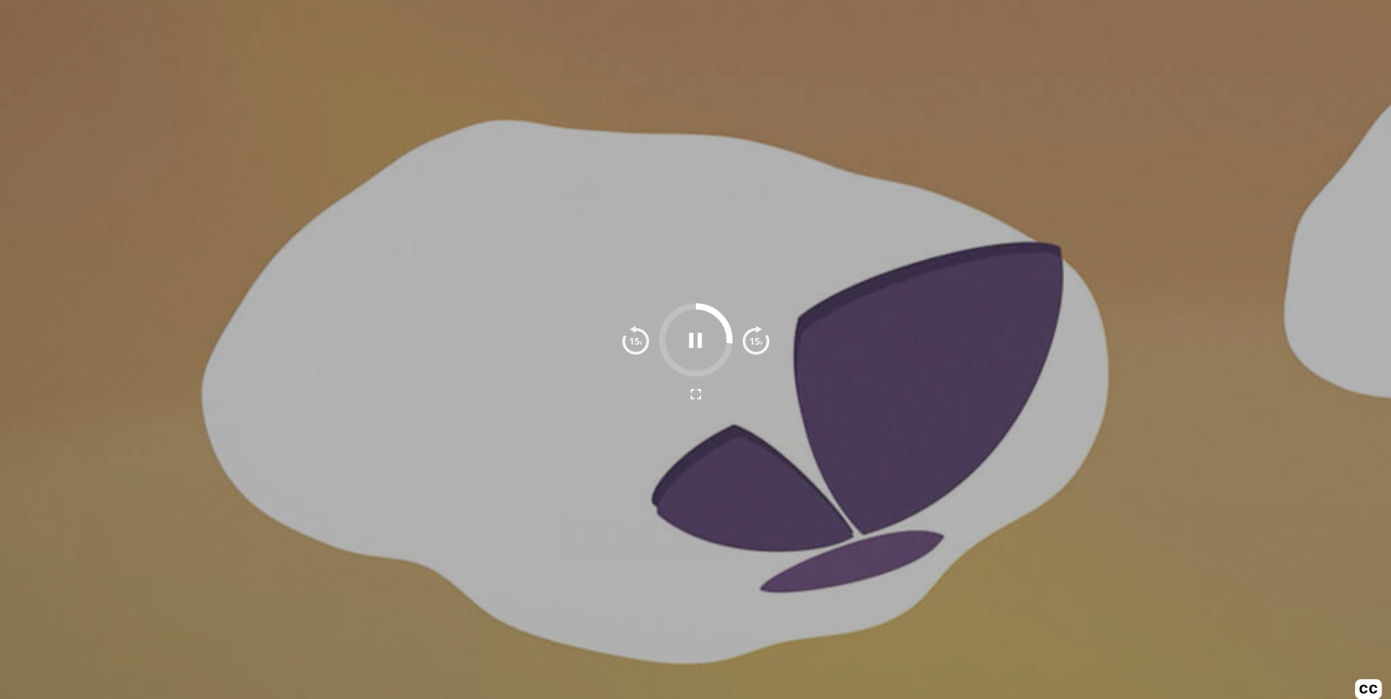
scroll to position [19, 0]
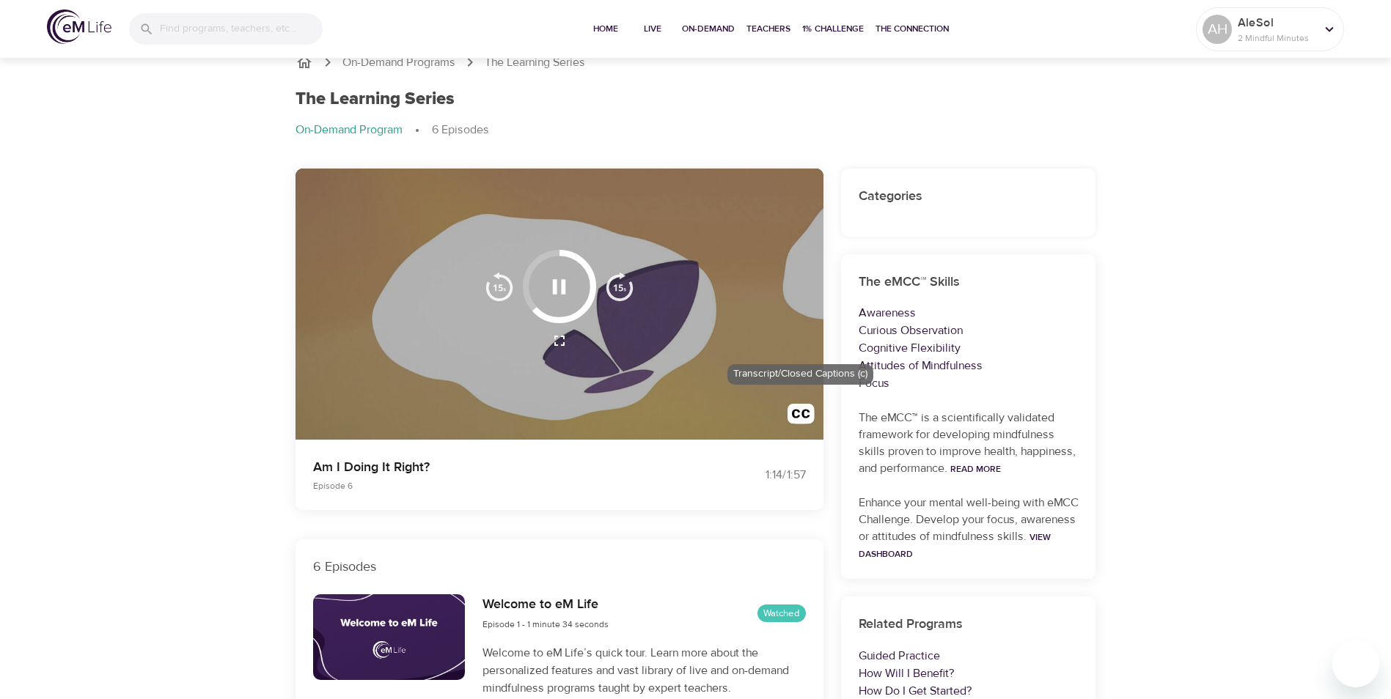
click at [796, 417] on img "button" at bounding box center [800, 417] width 27 height 27
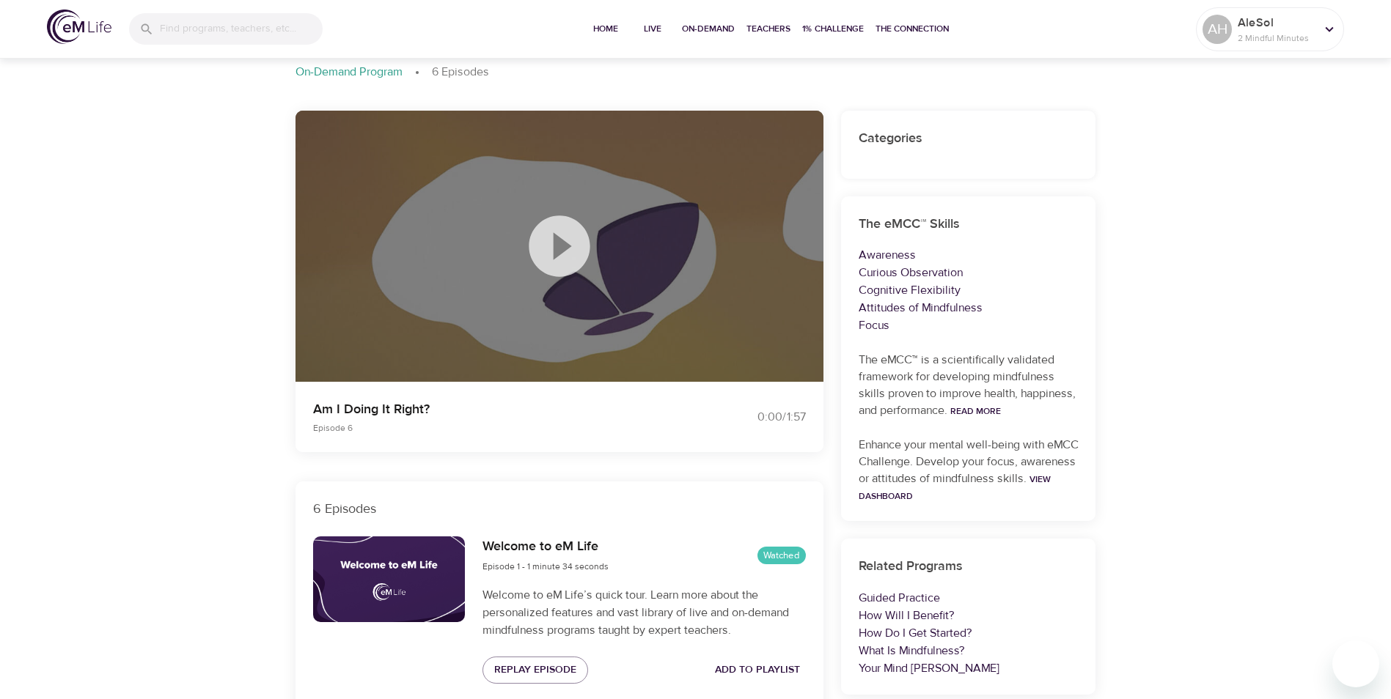
scroll to position [0, 0]
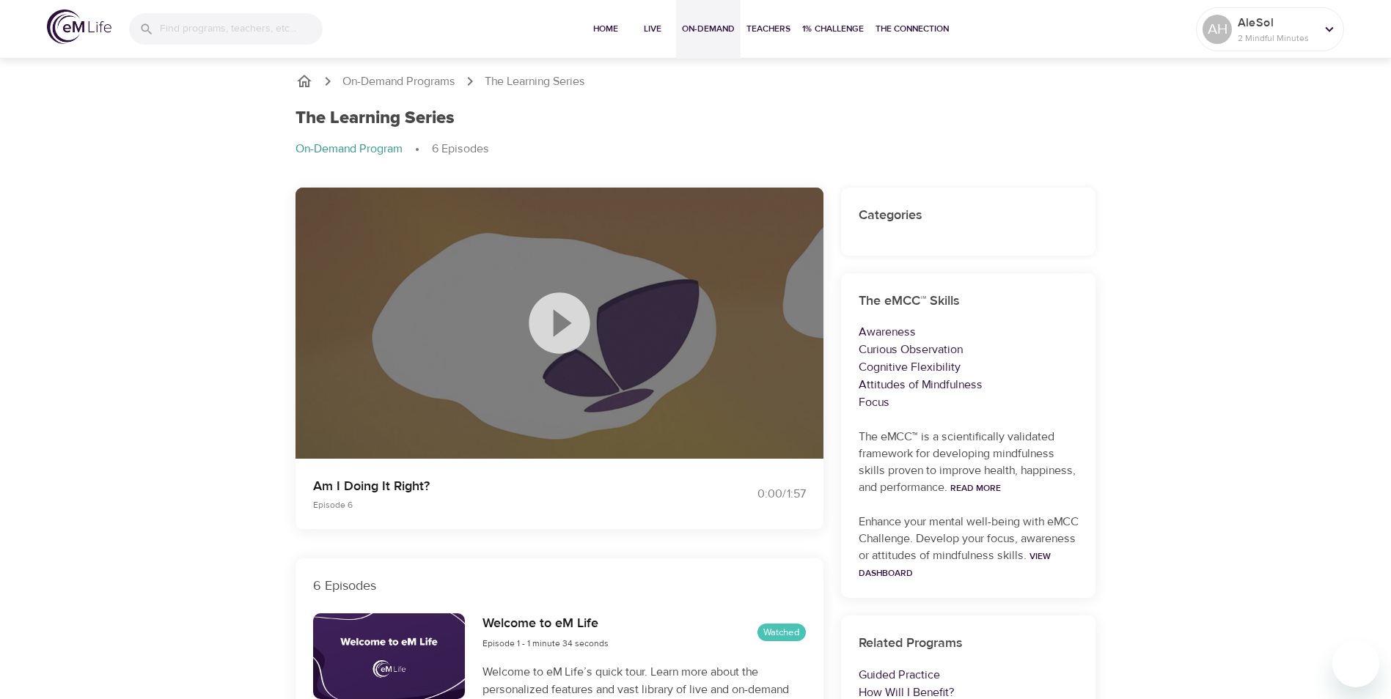
click at [698, 28] on span "On-Demand" at bounding box center [708, 28] width 53 height 15
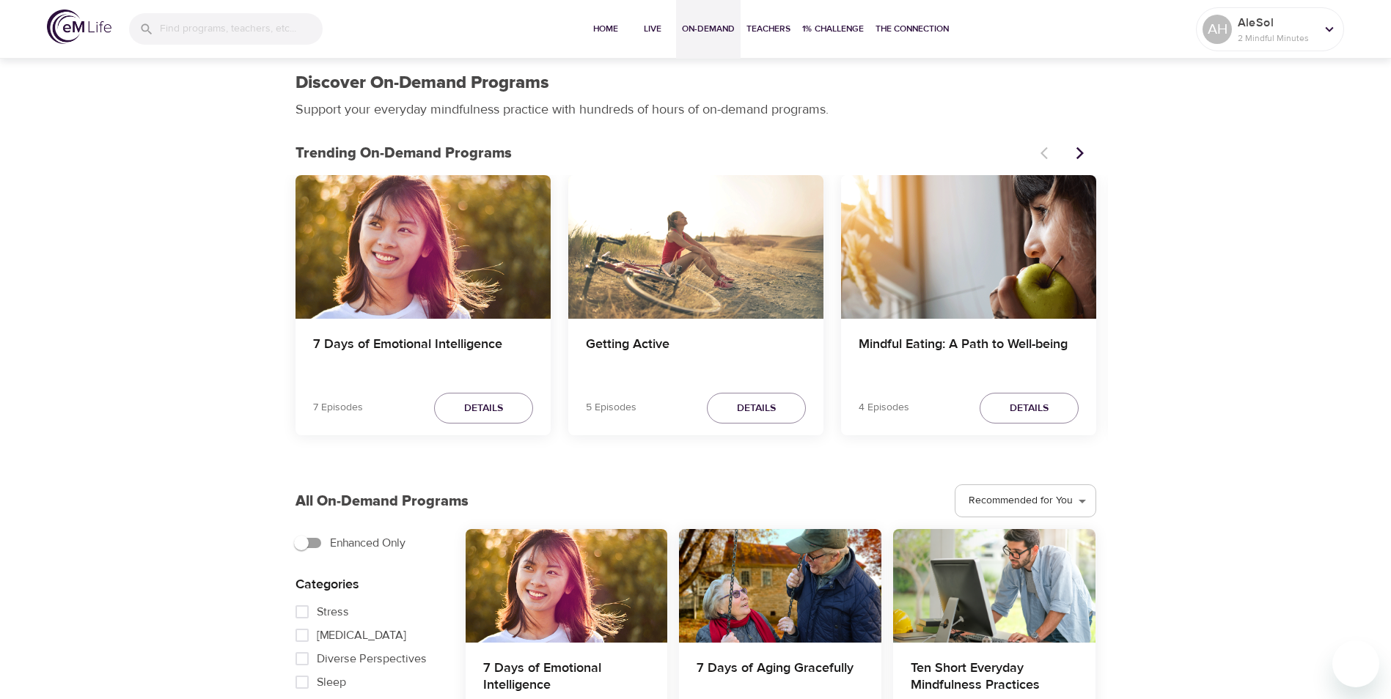
click at [435, 310] on div "7 Days of Emotional Intelligence" at bounding box center [422, 247] width 255 height 144
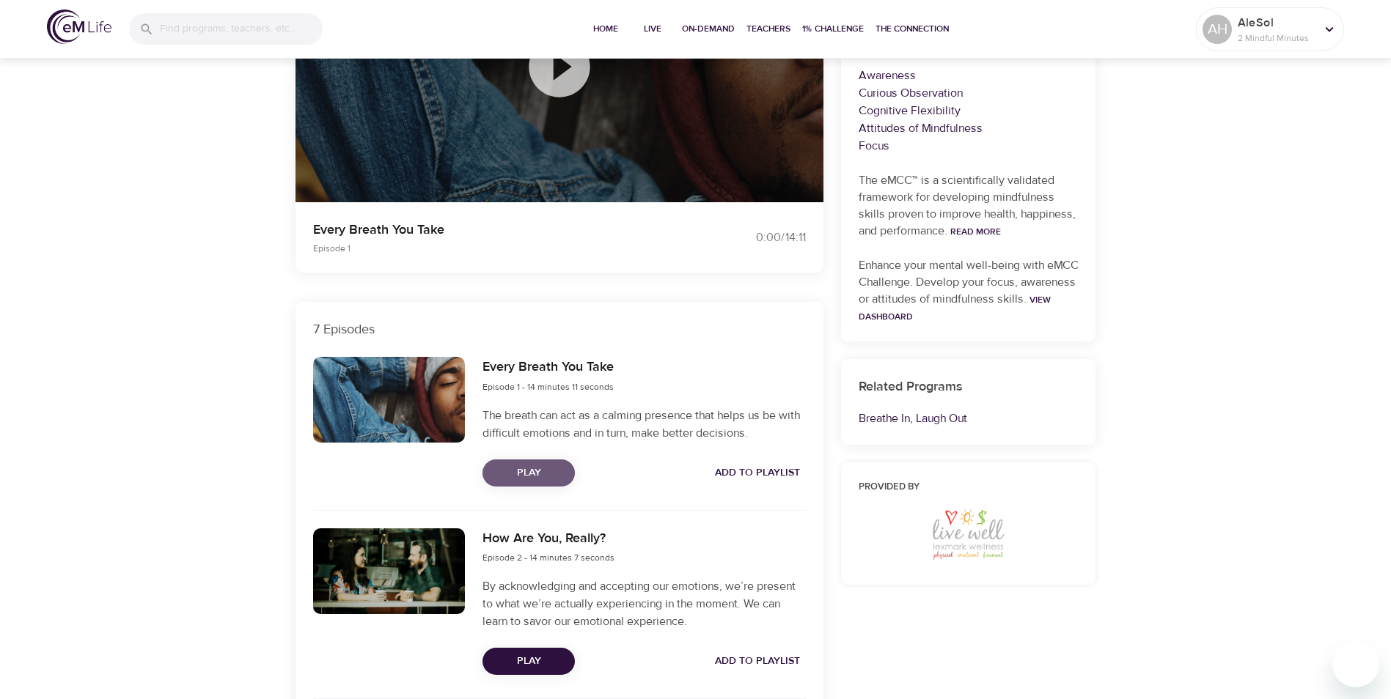
click at [518, 435] on span "Play" at bounding box center [528, 473] width 69 height 18
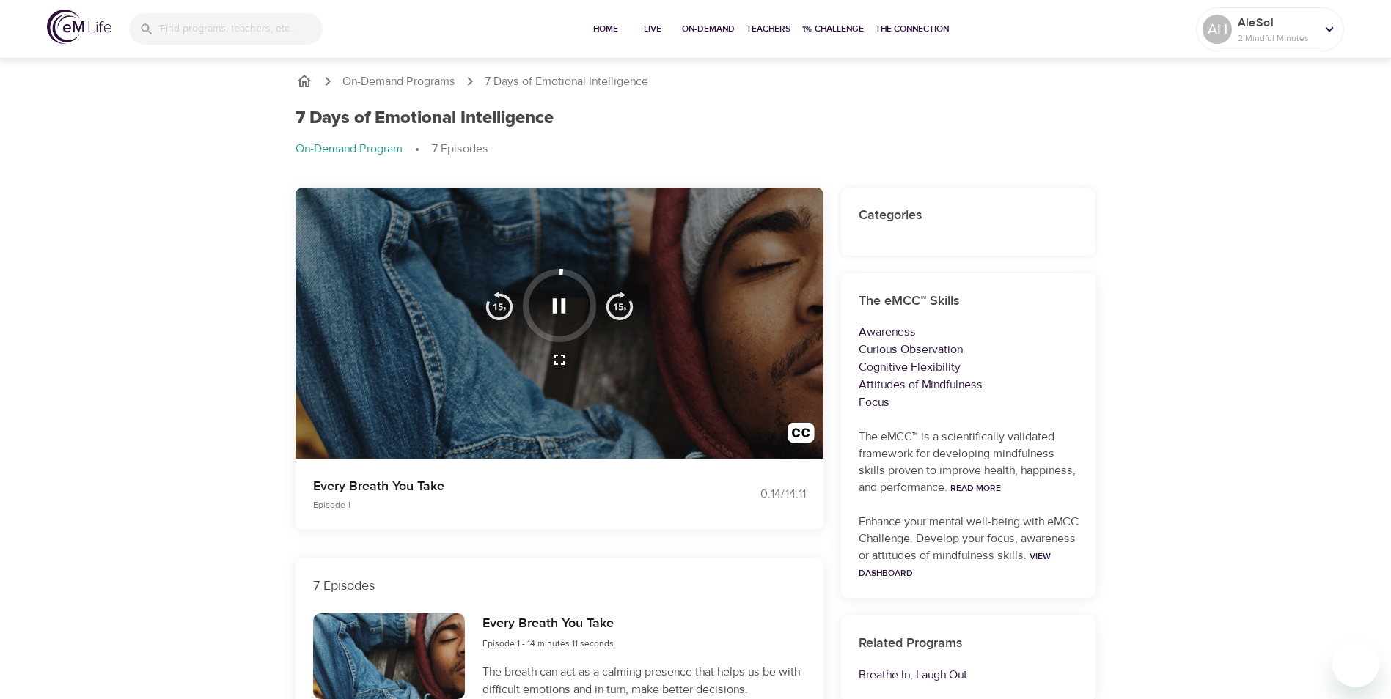
click at [557, 360] on icon "button" at bounding box center [560, 360] width 18 height 18
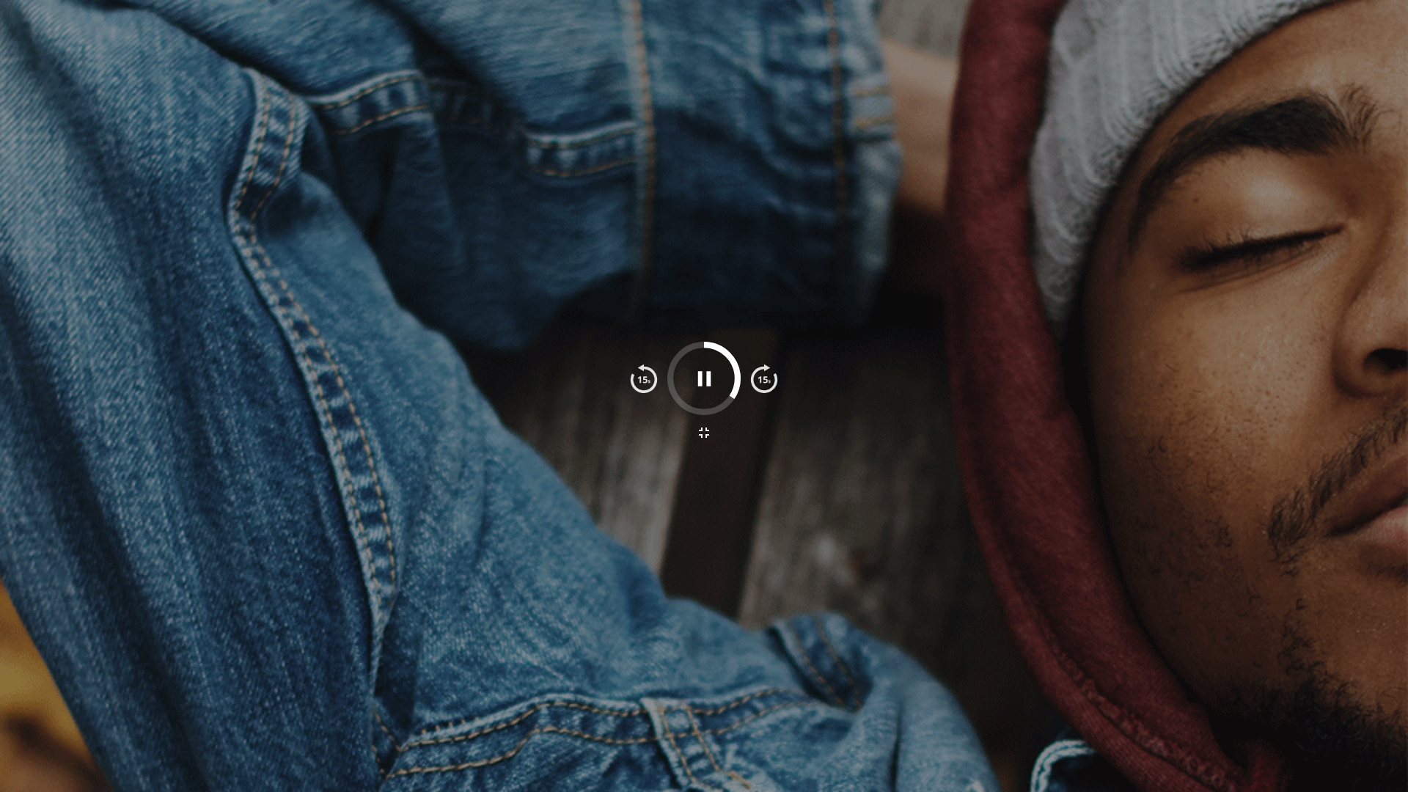
click at [702, 428] on icon "button" at bounding box center [704, 432] width 10 height 10
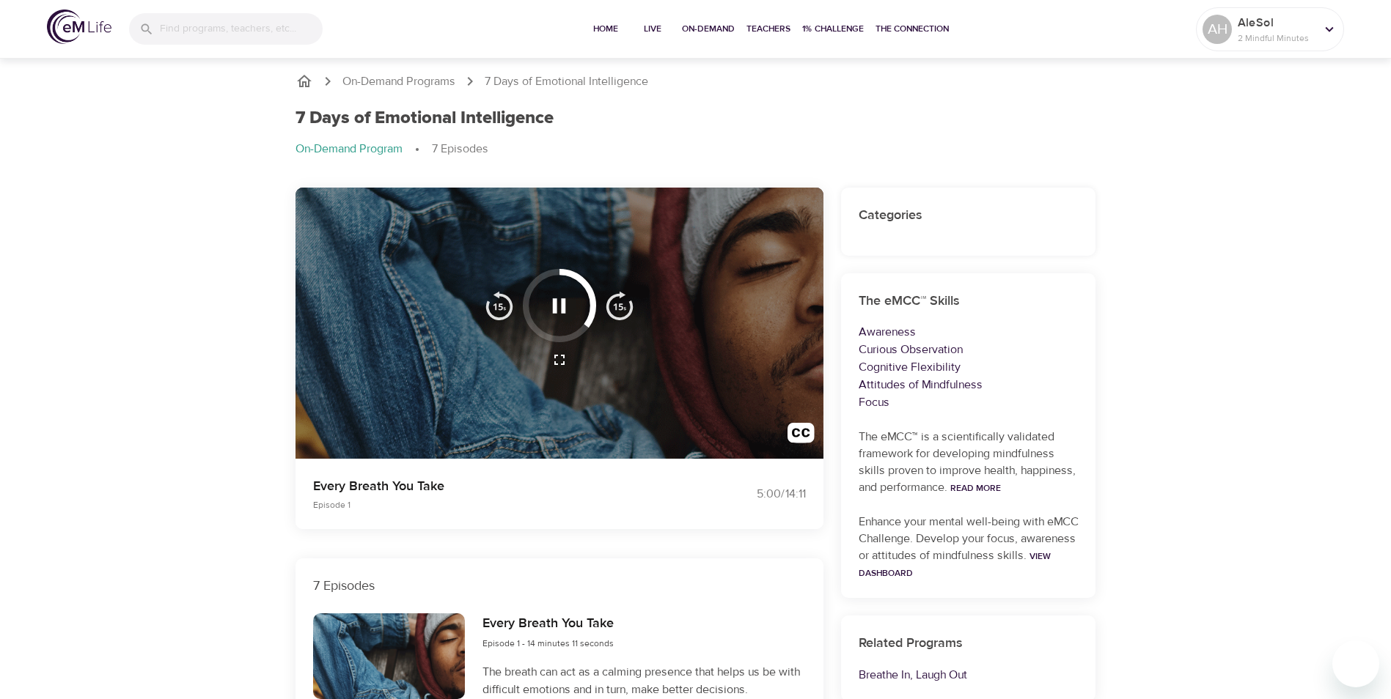
drag, startPoint x: 587, startPoint y: 324, endPoint x: 590, endPoint y: 284, distance: 39.8
click at [590, 284] on div at bounding box center [559, 305] width 73 height 73
click at [494, 291] on img "button" at bounding box center [499, 305] width 29 height 29
click at [495, 304] on img "button" at bounding box center [499, 305] width 29 height 29
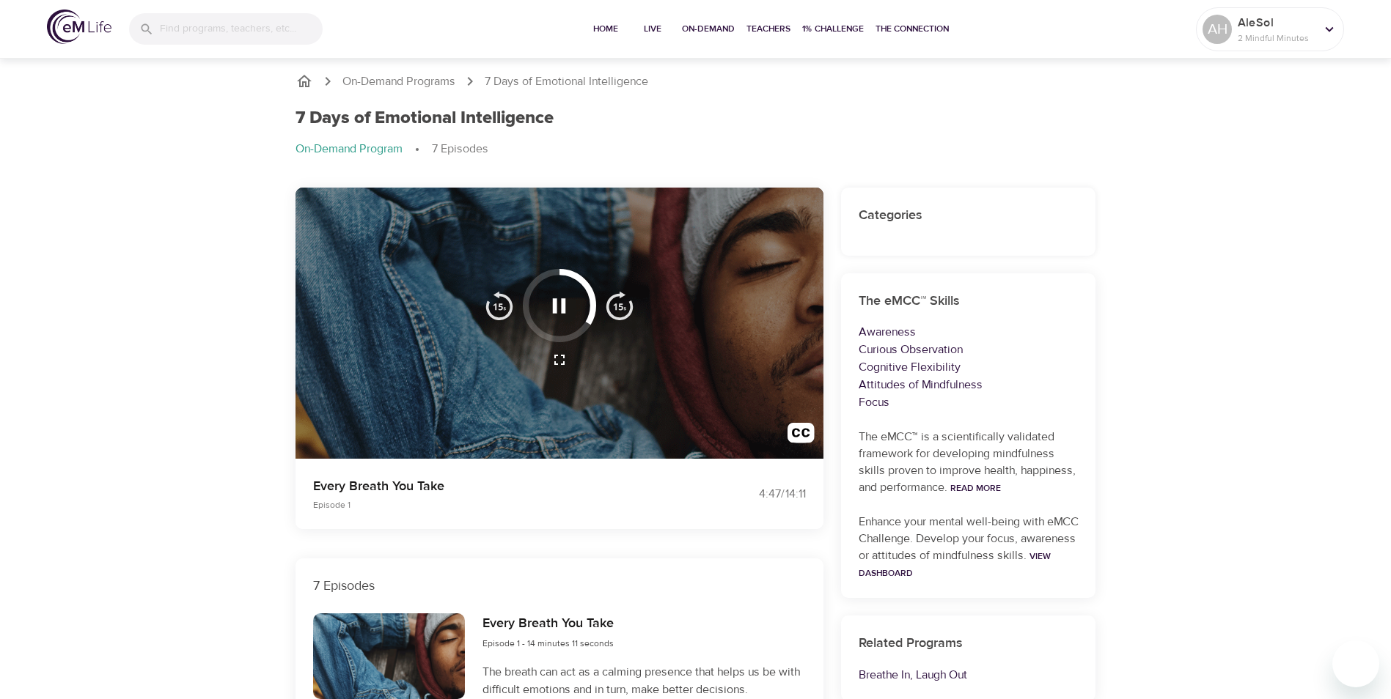
click at [495, 304] on img "button" at bounding box center [499, 305] width 29 height 29
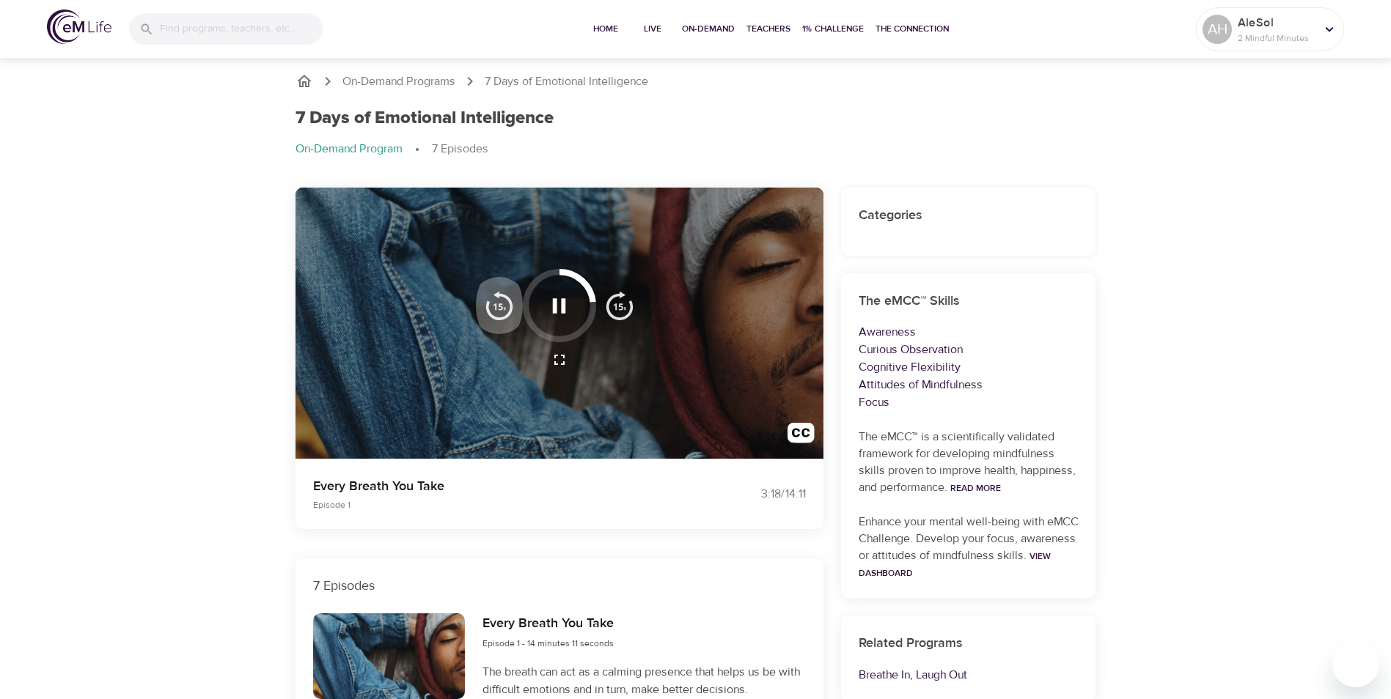
click at [495, 304] on img "button" at bounding box center [499, 305] width 29 height 29
click at [806, 435] on img "button" at bounding box center [800, 436] width 27 height 27
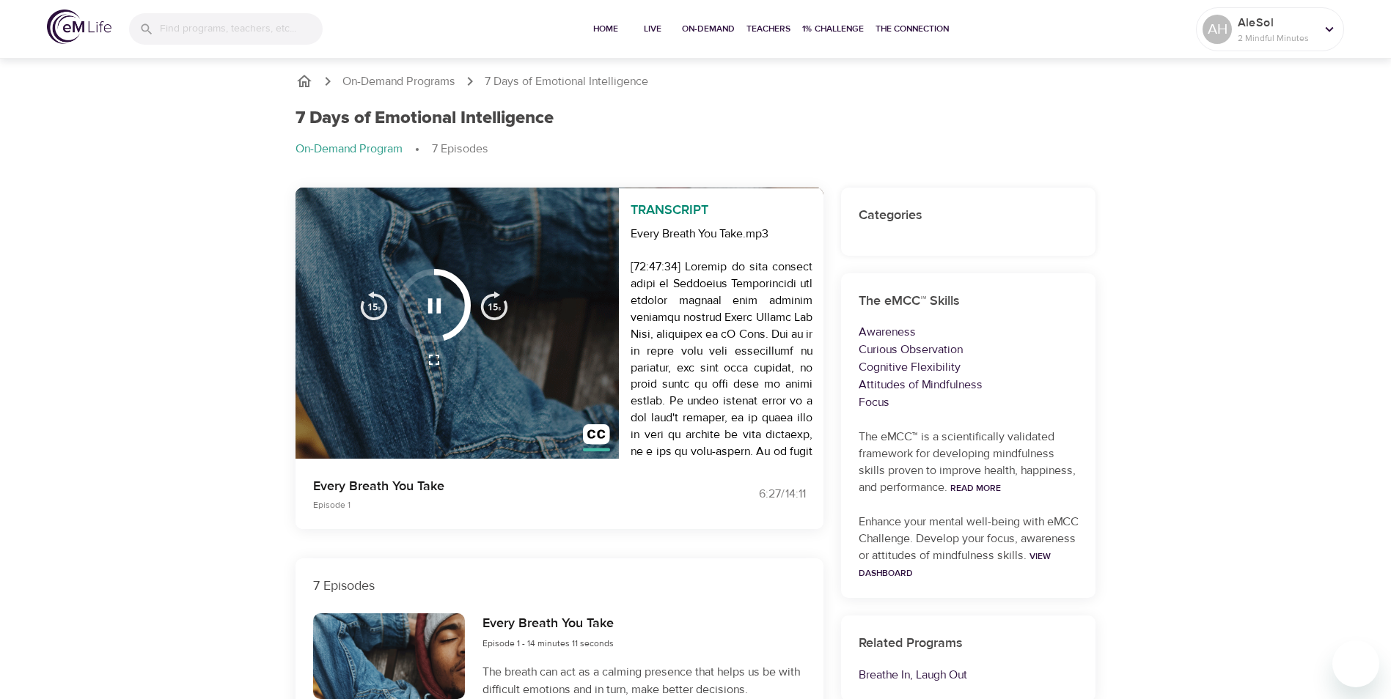
click at [435, 357] on icon "button" at bounding box center [434, 360] width 18 height 18
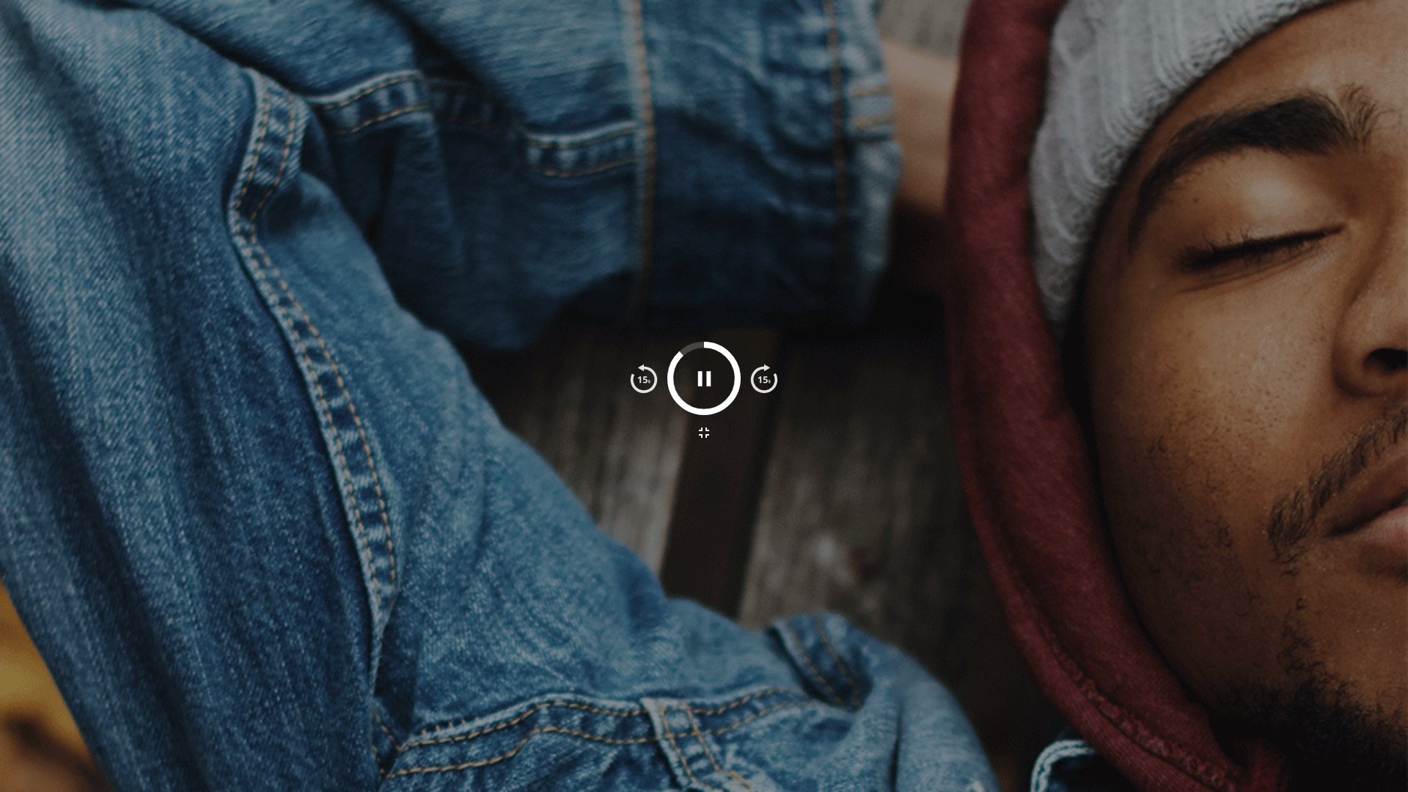
click at [706, 433] on icon "button" at bounding box center [704, 433] width 18 height 18
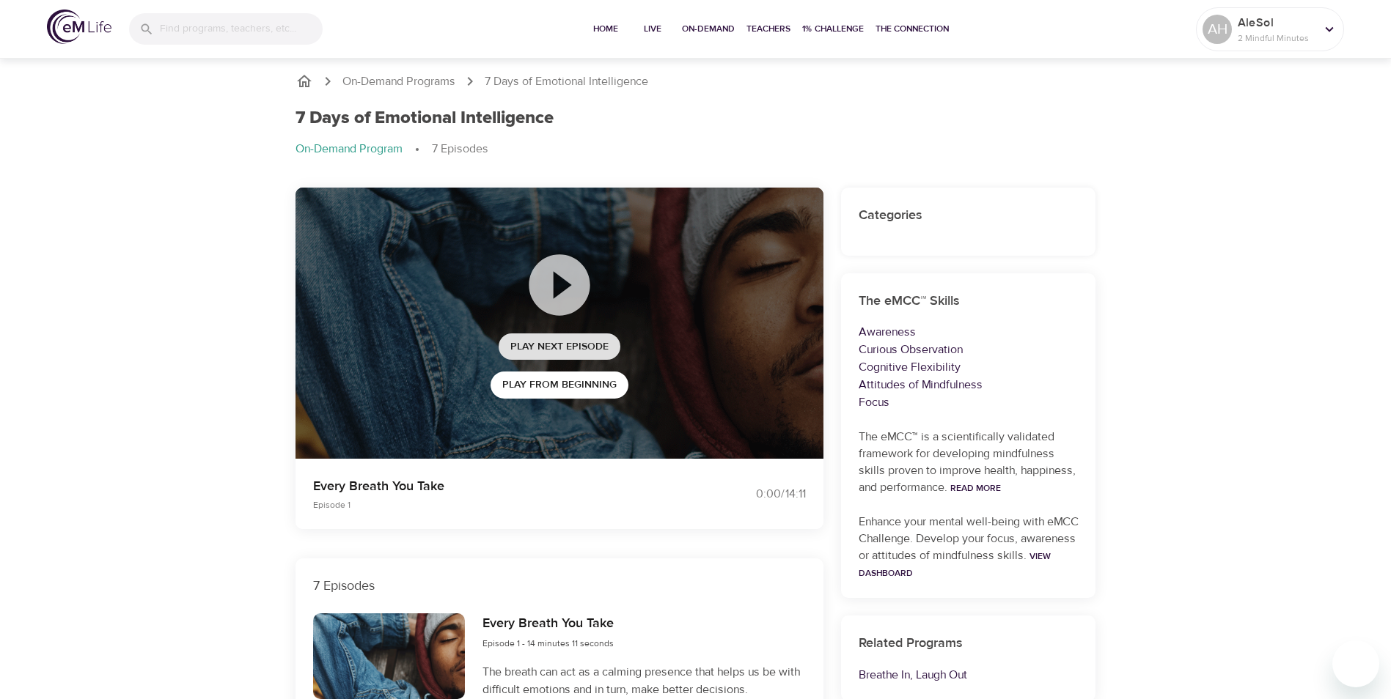
click at [554, 348] on span "Play Next Episode" at bounding box center [559, 347] width 98 height 18
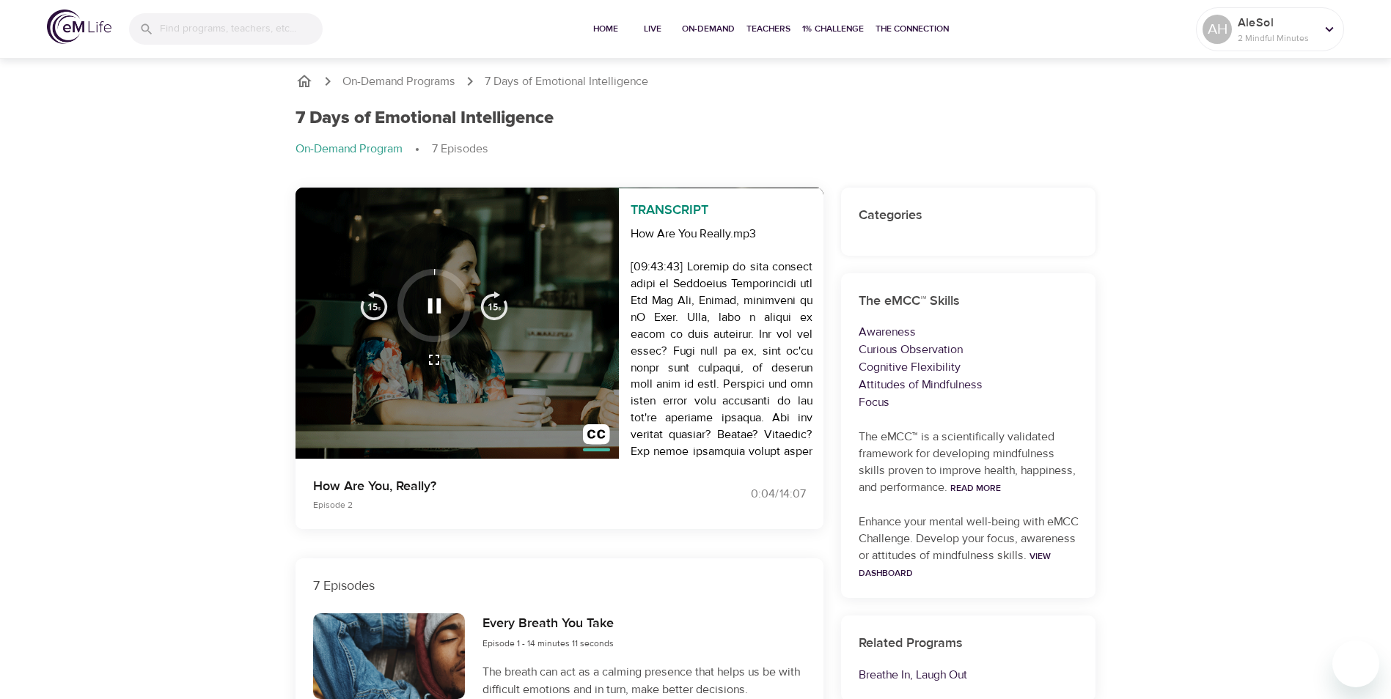
click at [440, 306] on icon "button" at bounding box center [433, 305] width 13 height 15
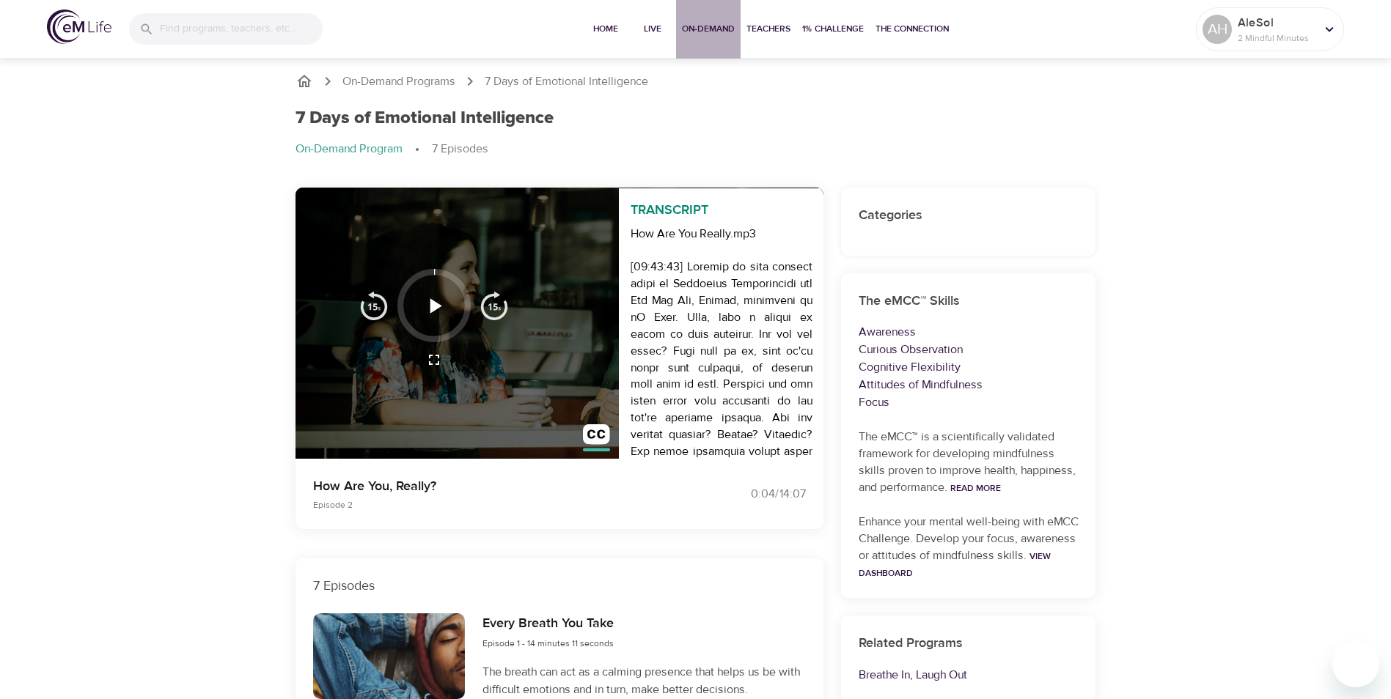
click at [721, 40] on button "On-Demand" at bounding box center [708, 29] width 65 height 59
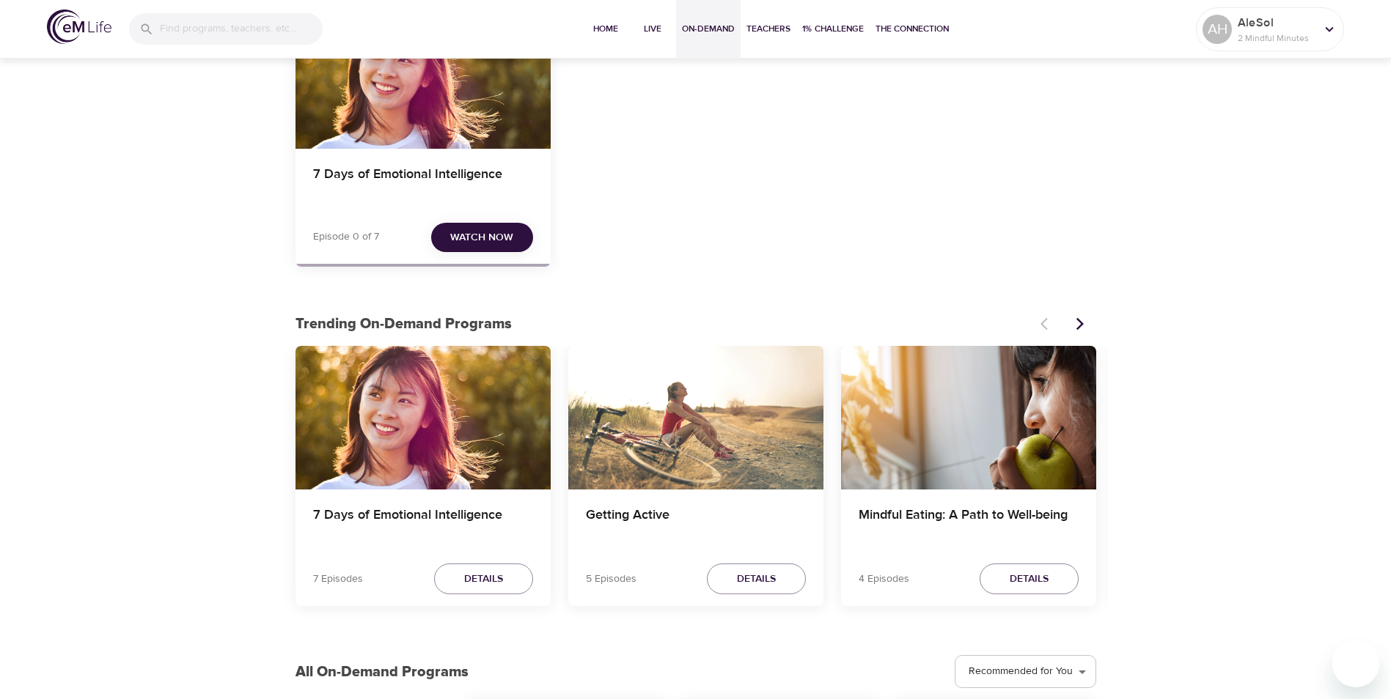
scroll to position [170, 0]
click at [687, 435] on div "Getting Active" at bounding box center [695, 418] width 255 height 144
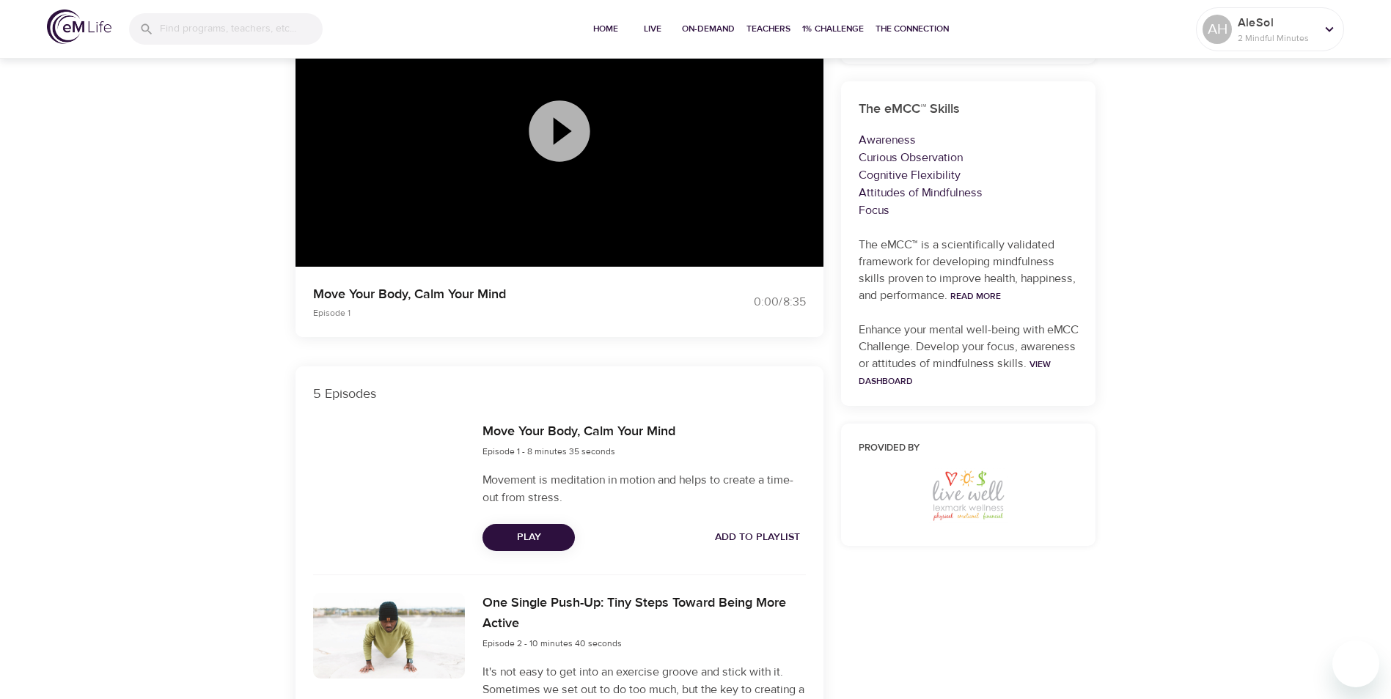
scroll to position [189, 0]
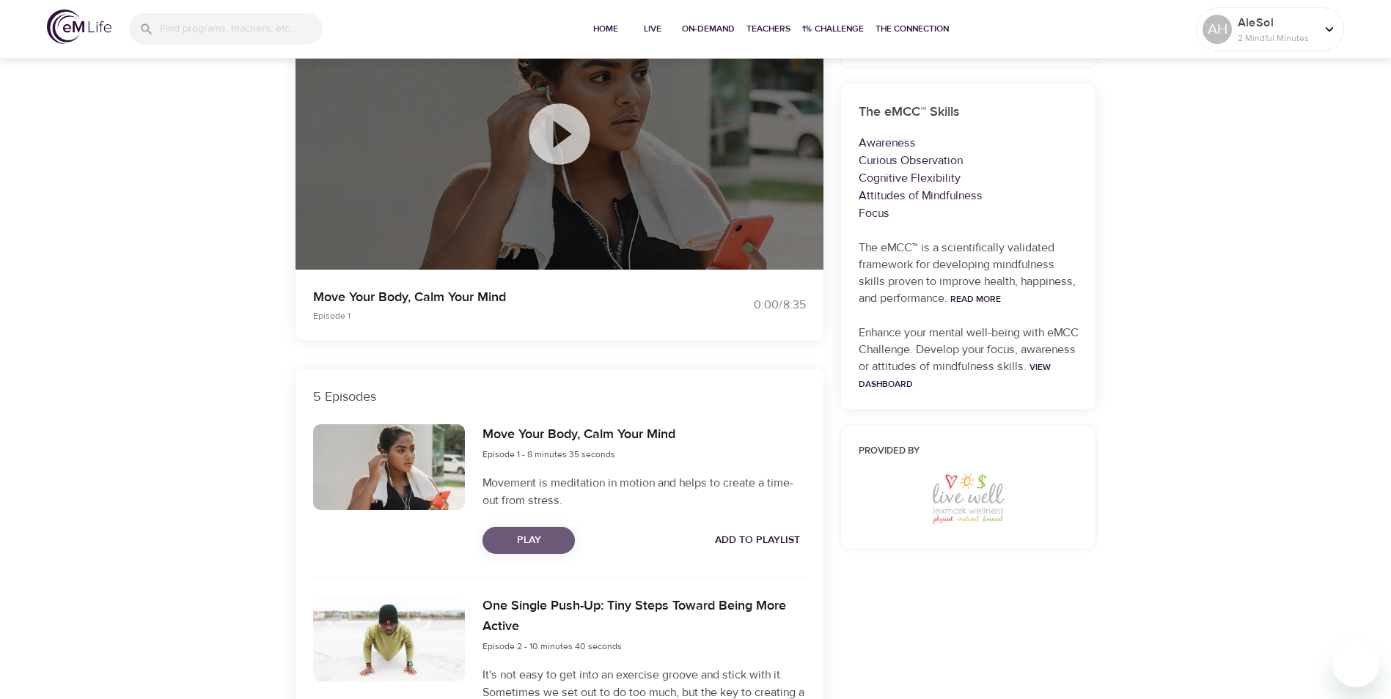
click at [540, 435] on span "Play" at bounding box center [528, 541] width 69 height 18
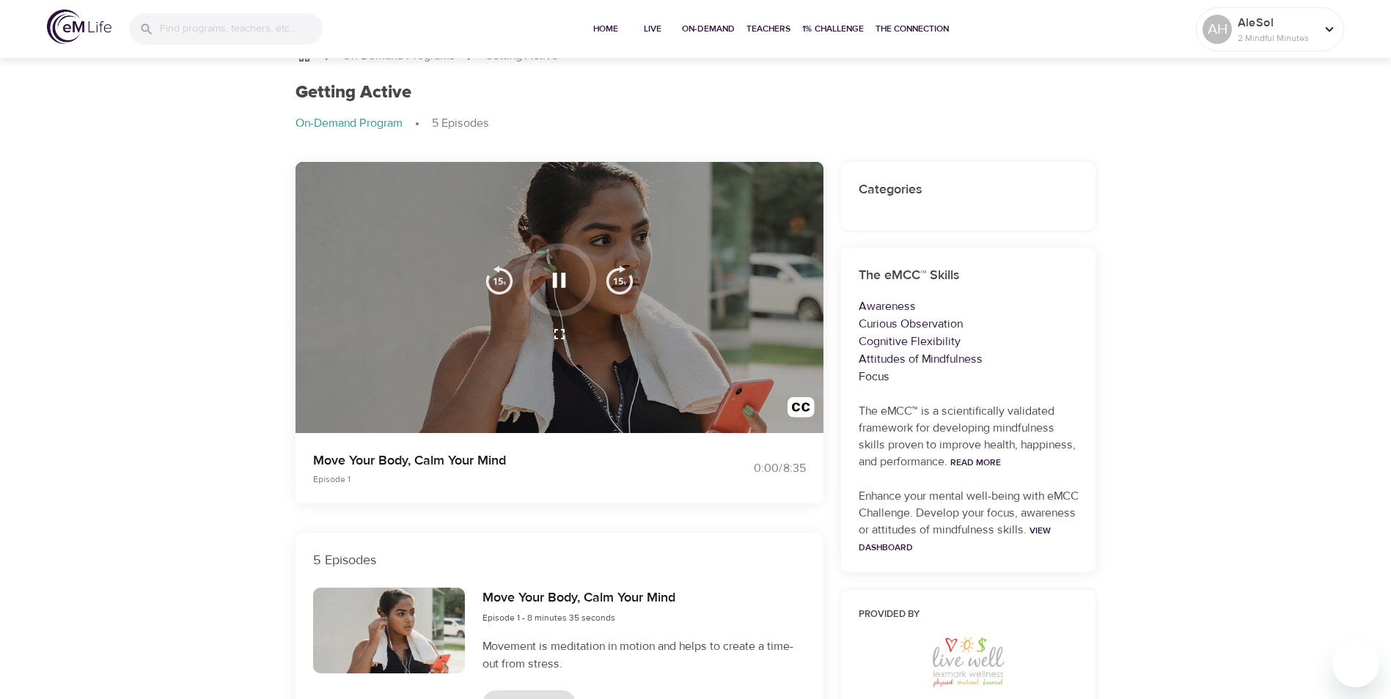
scroll to position [0, 0]
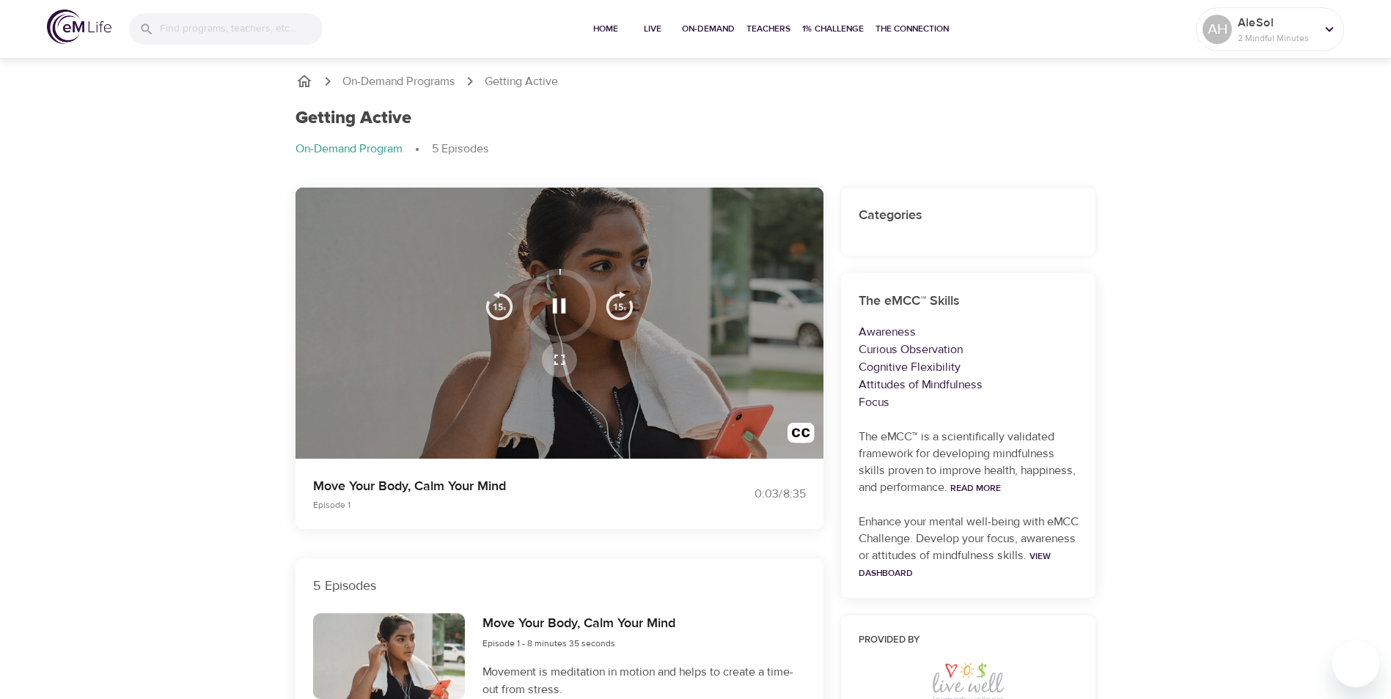
click at [557, 358] on icon "button" at bounding box center [560, 360] width 18 height 18
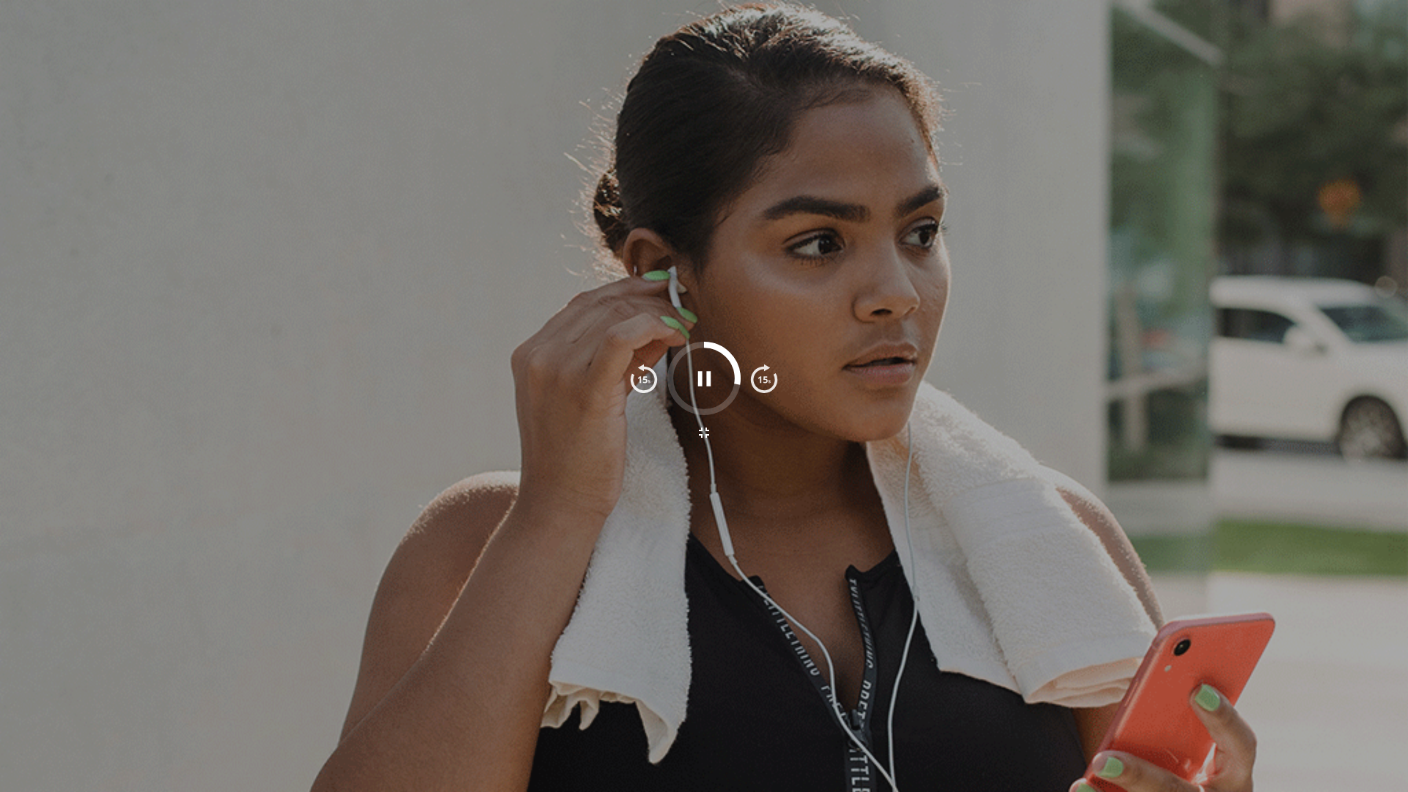
click at [704, 435] on icon "button" at bounding box center [704, 433] width 18 height 18
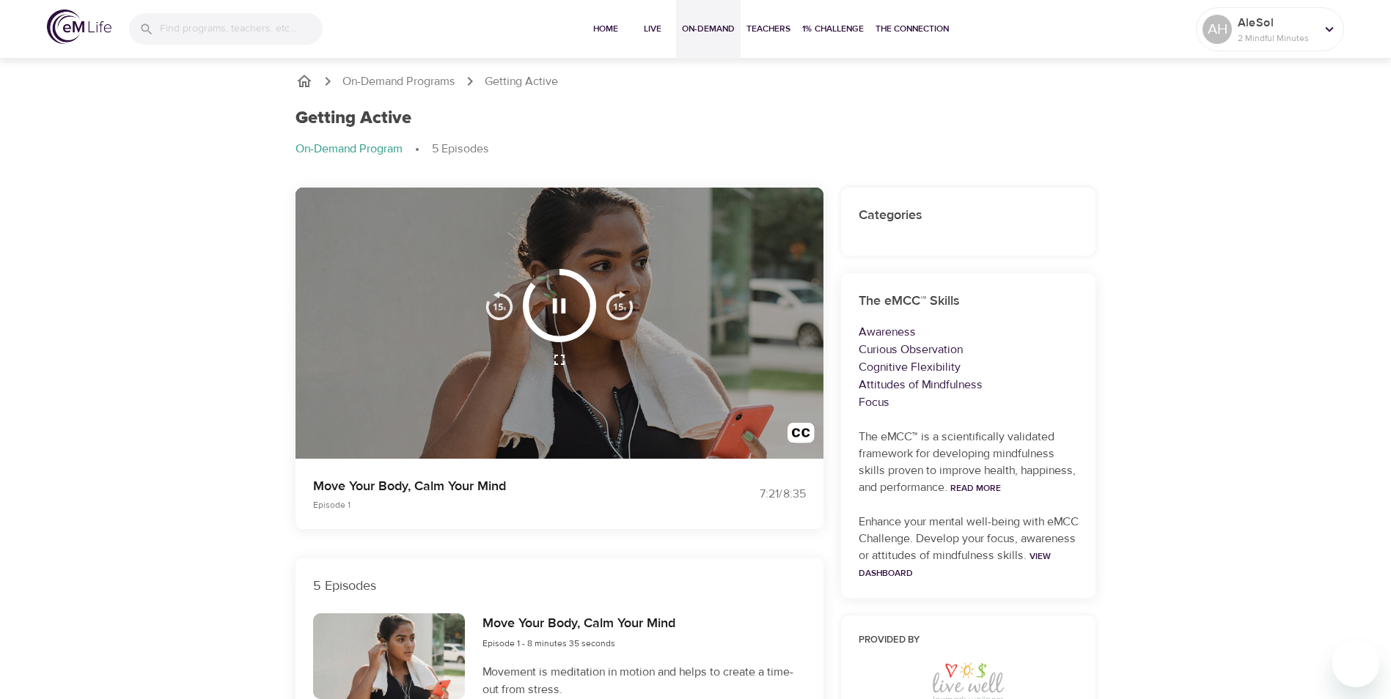
click at [708, 32] on span "On-Demand" at bounding box center [708, 28] width 53 height 15
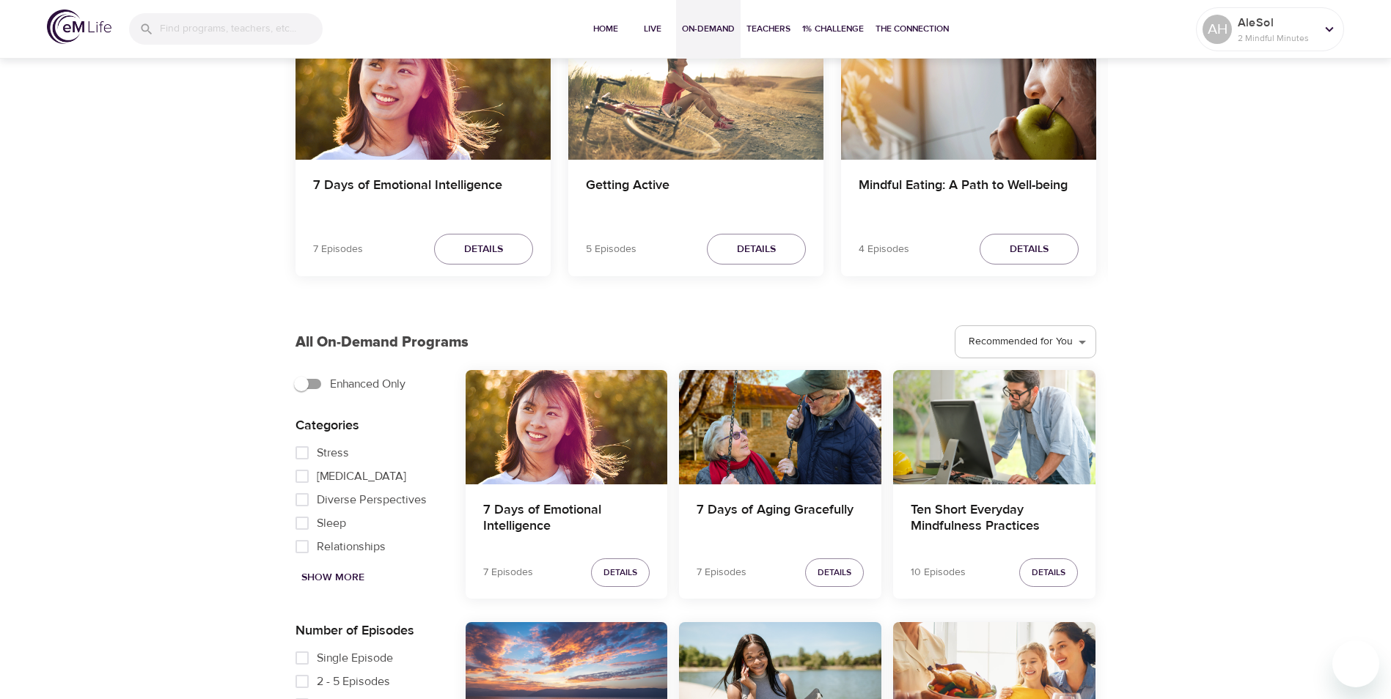
scroll to position [499, 0]
click at [921, 175] on div "Mindful Eating: A Path to Well-being" at bounding box center [968, 196] width 255 height 70
click at [921, 187] on h4 "Mindful Eating: A Path to Well-being" at bounding box center [969, 195] width 220 height 35
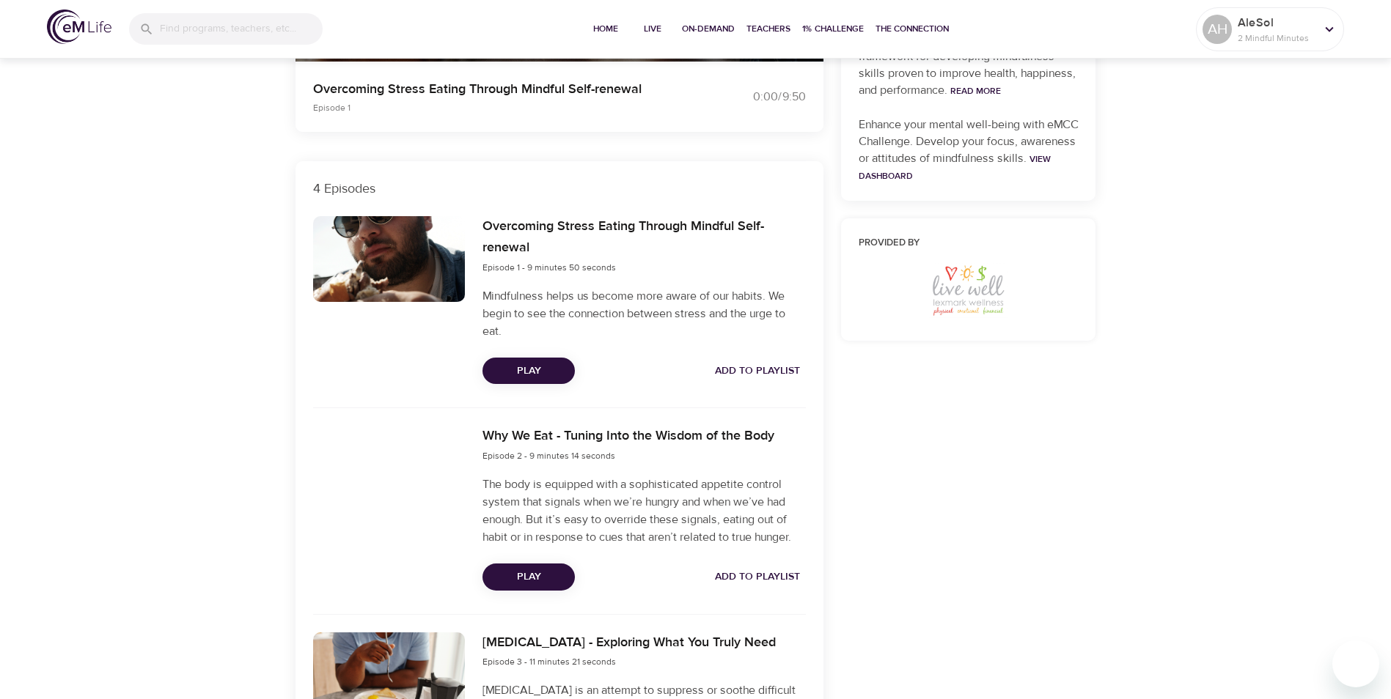
scroll to position [546, 0]
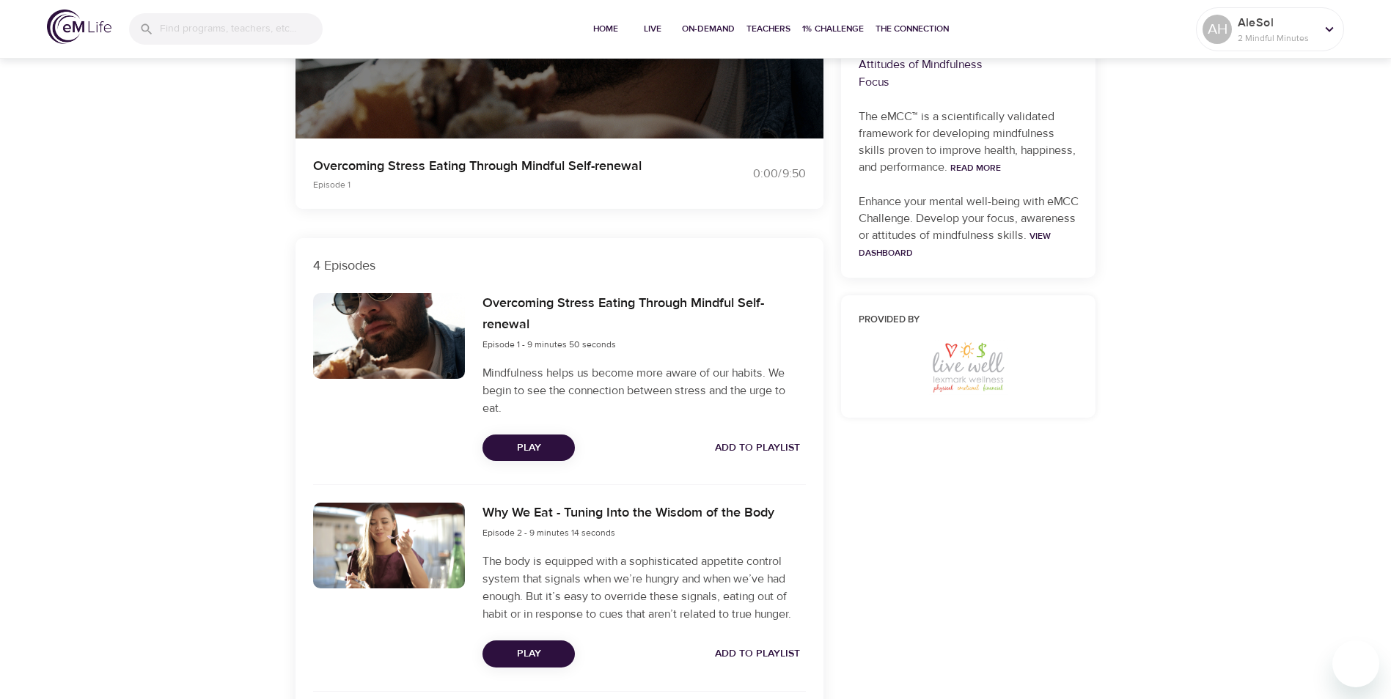
click at [532, 435] on span "Play" at bounding box center [528, 448] width 69 height 18
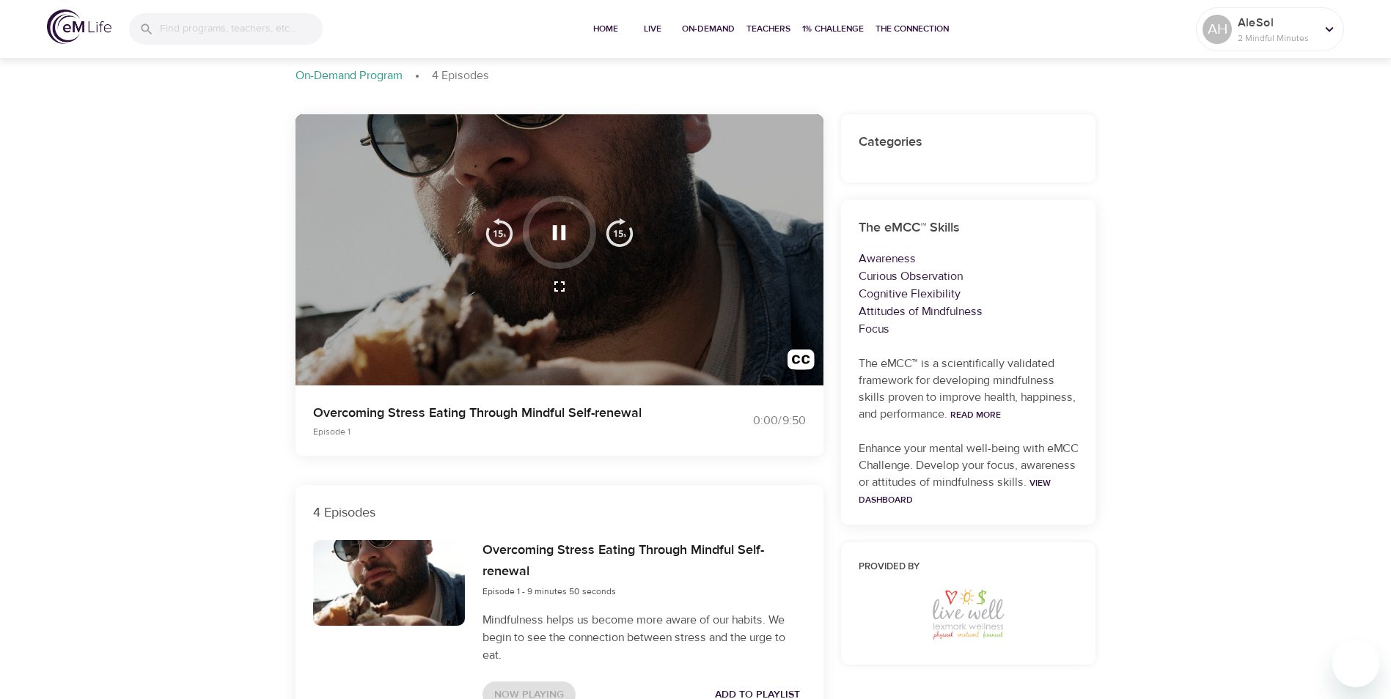
scroll to position [0, 0]
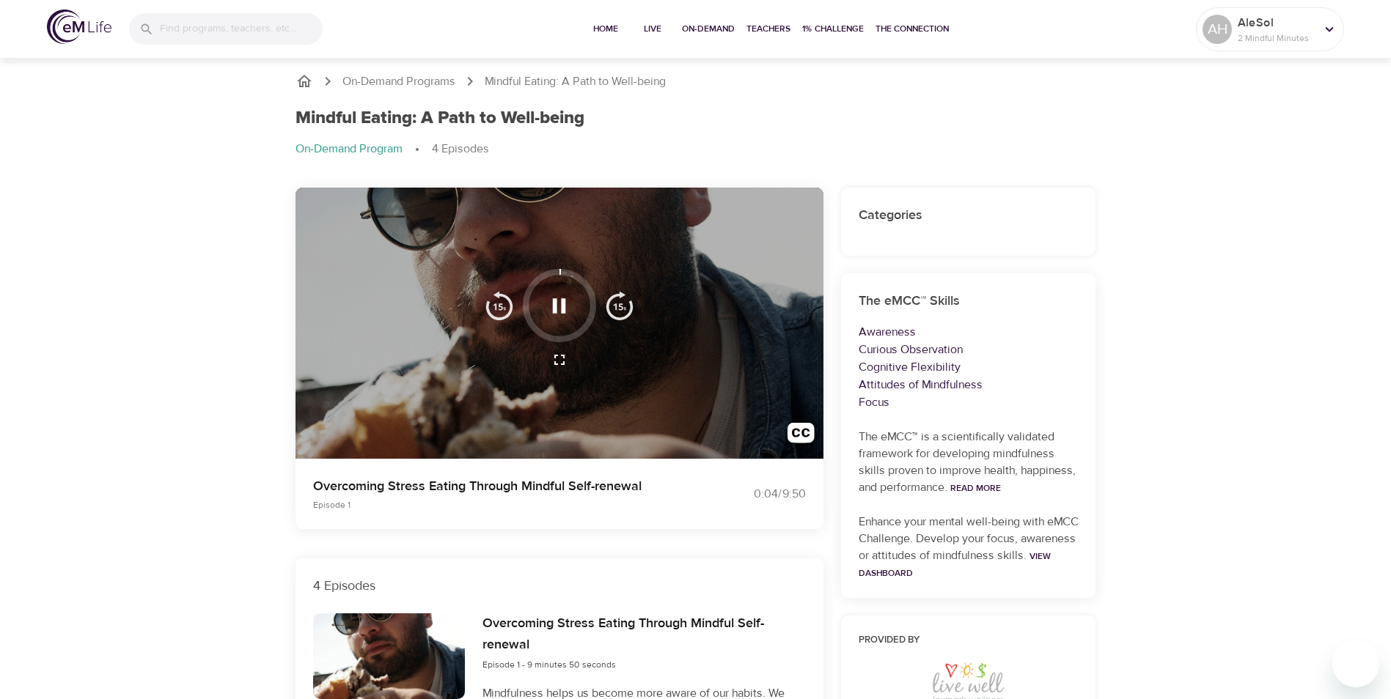
click at [556, 354] on icon "button" at bounding box center [560, 360] width 18 height 18
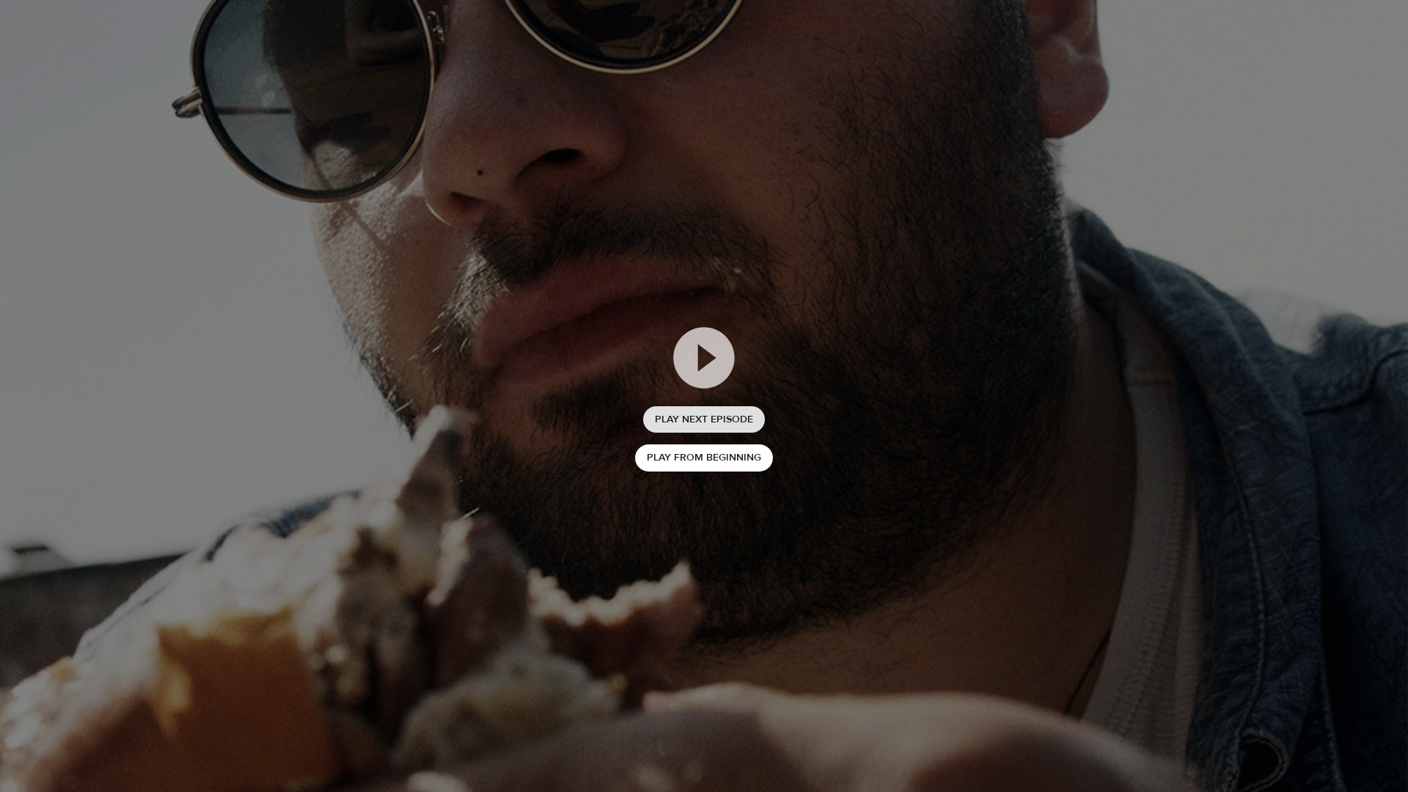
click at [748, 411] on span "Play Next Episode" at bounding box center [704, 420] width 98 height 18
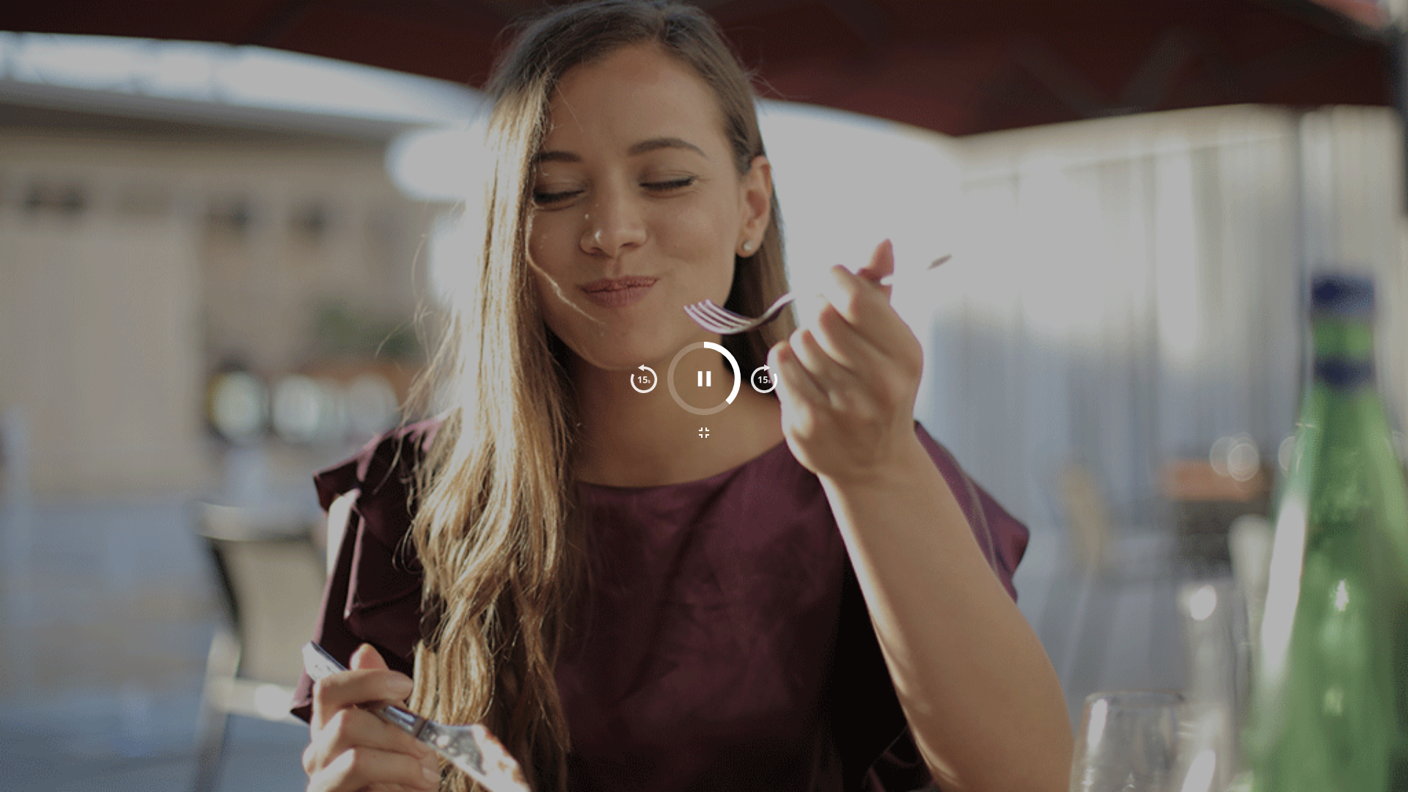
click at [701, 431] on icon "button" at bounding box center [704, 432] width 10 height 10
